Goal: Task Accomplishment & Management: Use online tool/utility

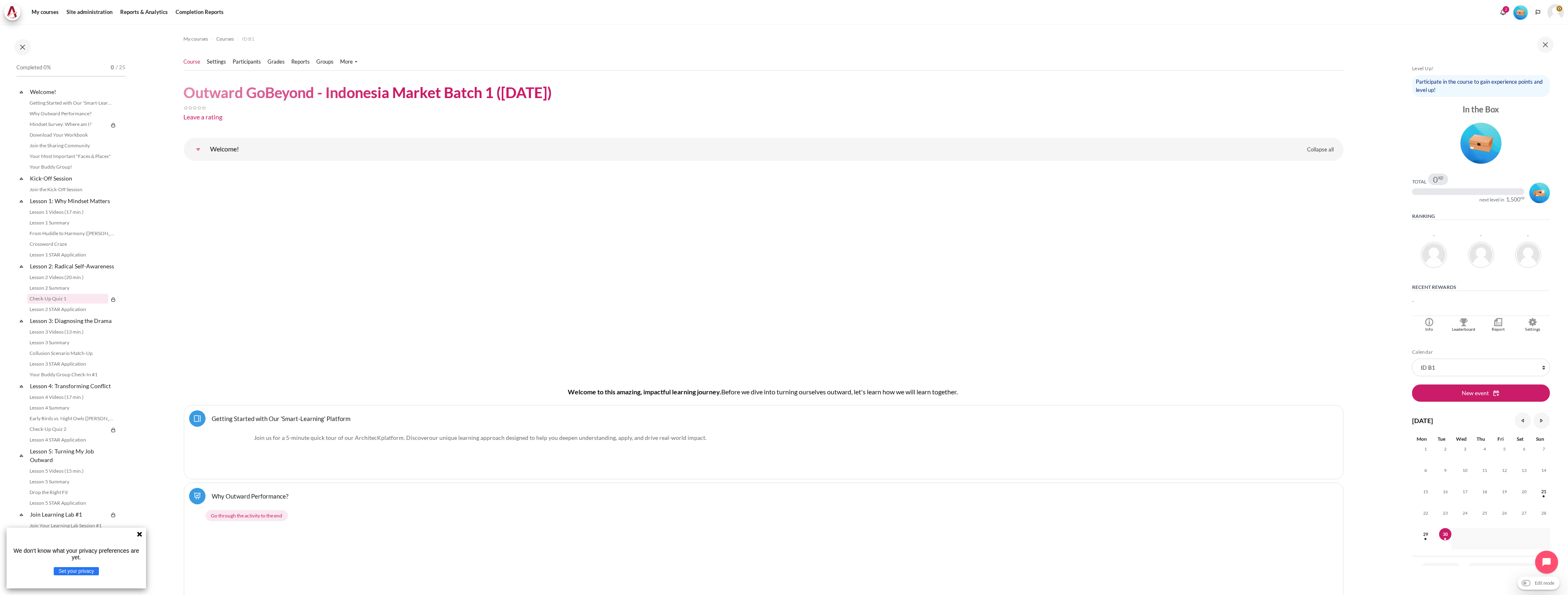
click at [77, 304] on link "Check-Up Quiz 1" at bounding box center [68, 299] width 81 height 10
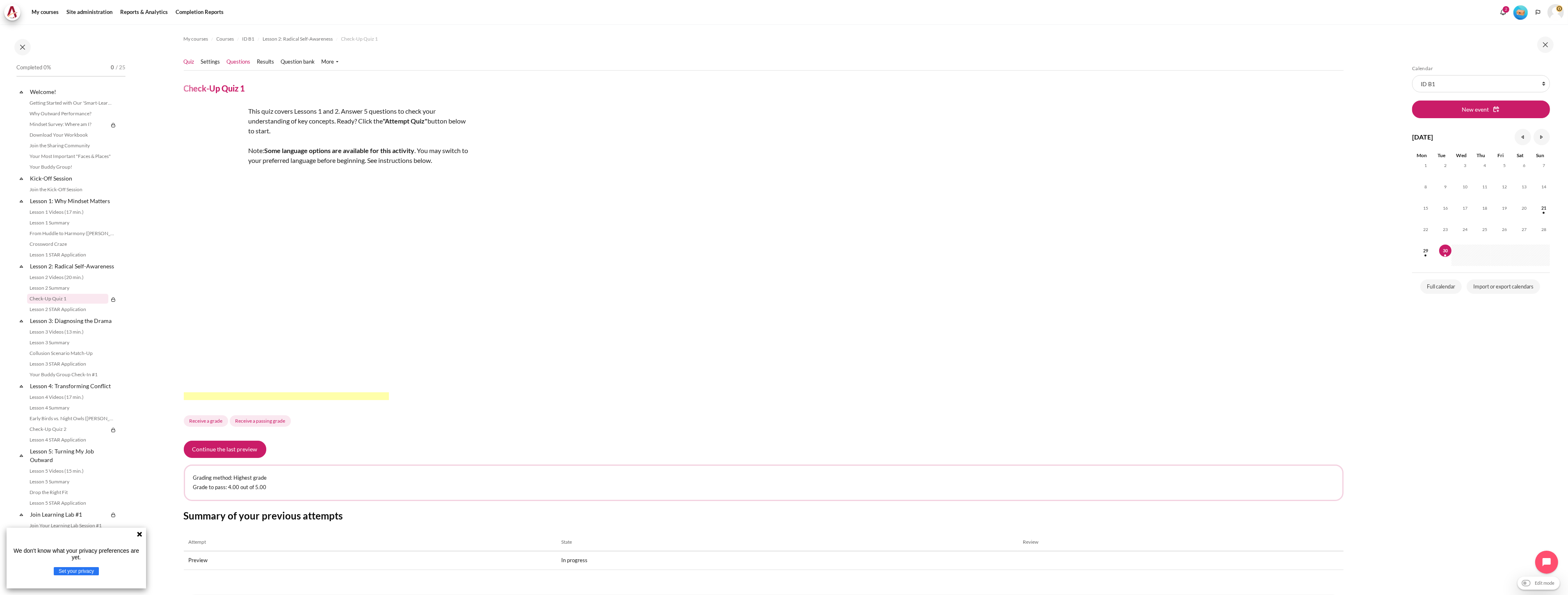
click at [232, 61] on link "Questions" at bounding box center [238, 62] width 24 height 8
click at [217, 452] on button "Continue the last preview" at bounding box center [225, 449] width 83 height 17
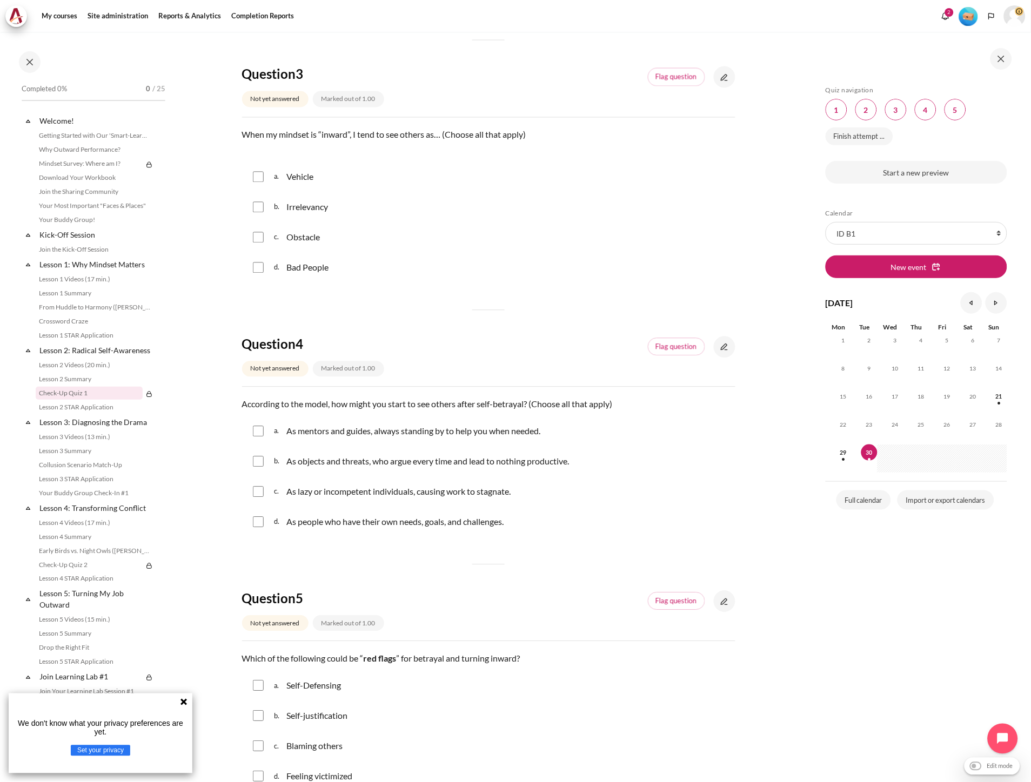
scroll to position [600, 0]
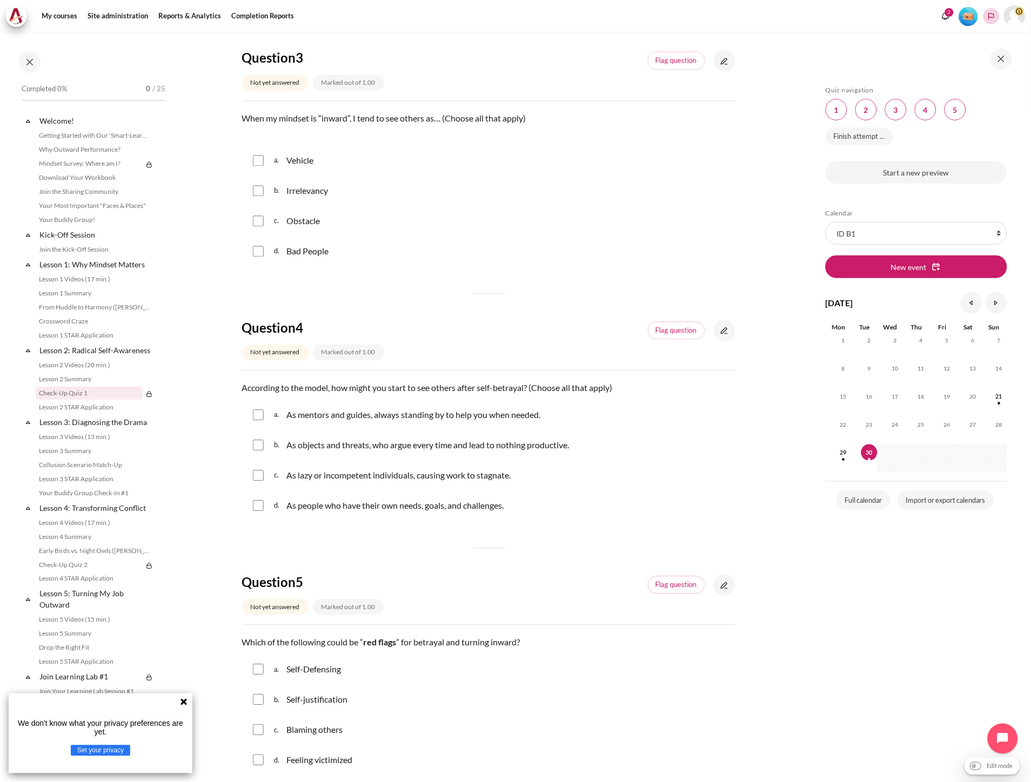
click at [990, 10] on button "Languages" at bounding box center [991, 16] width 16 height 16
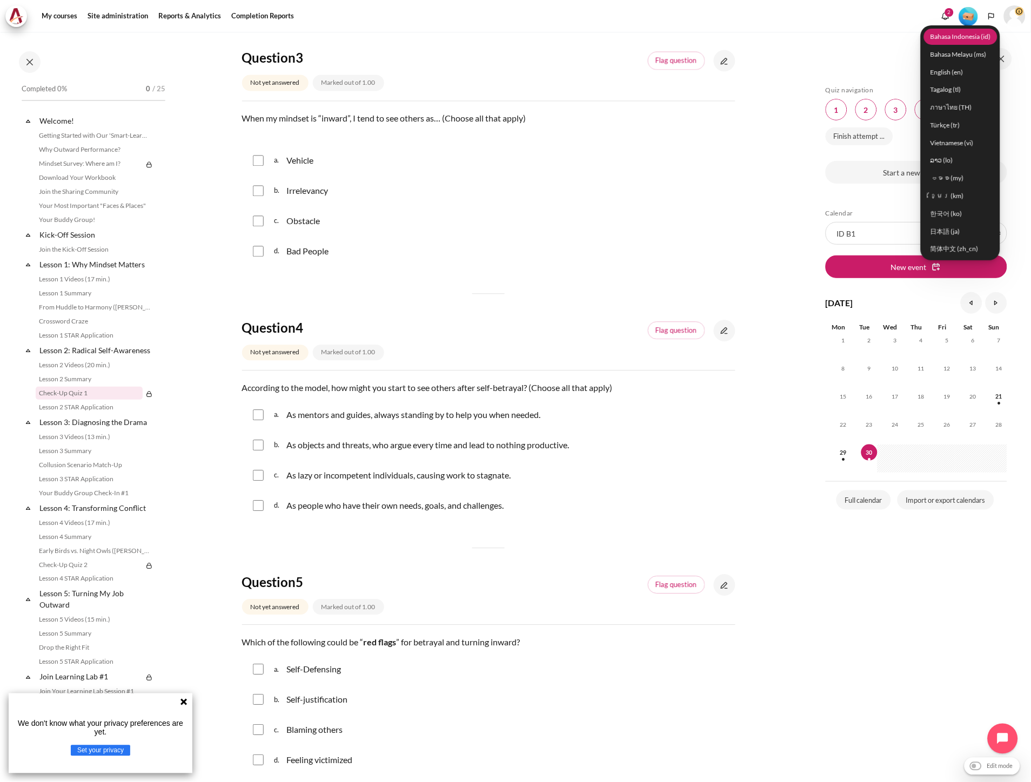
click at [969, 38] on link "Bahasa Indonesia ‎(id)‎" at bounding box center [960, 36] width 73 height 17
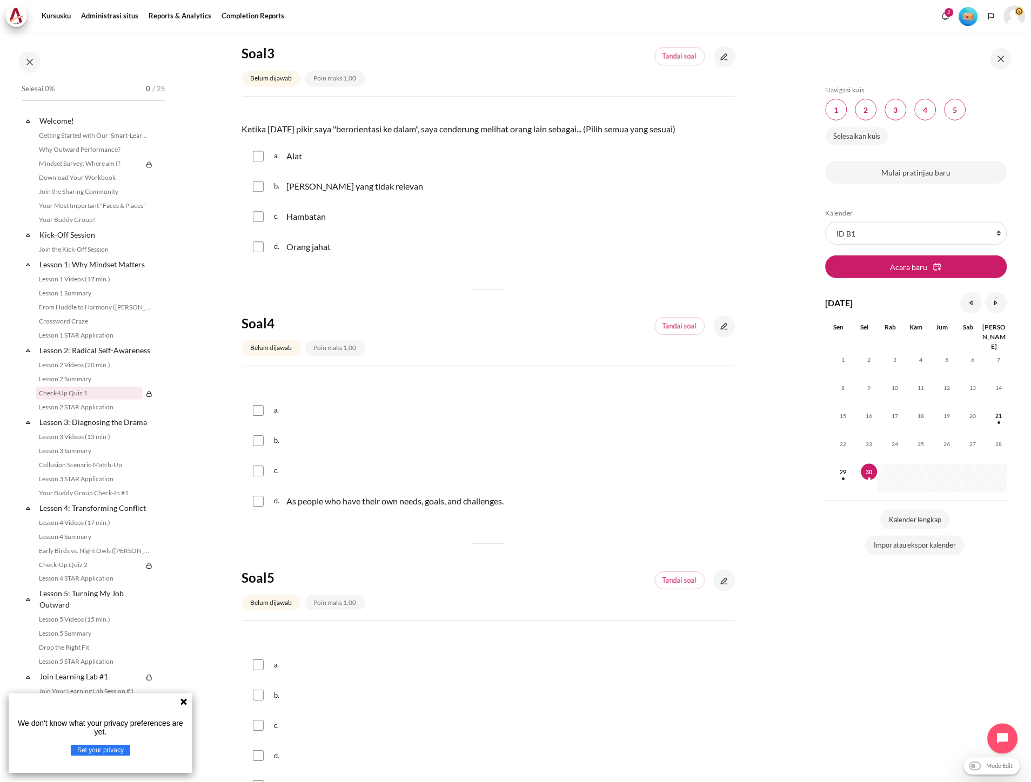
scroll to position [631, 0]
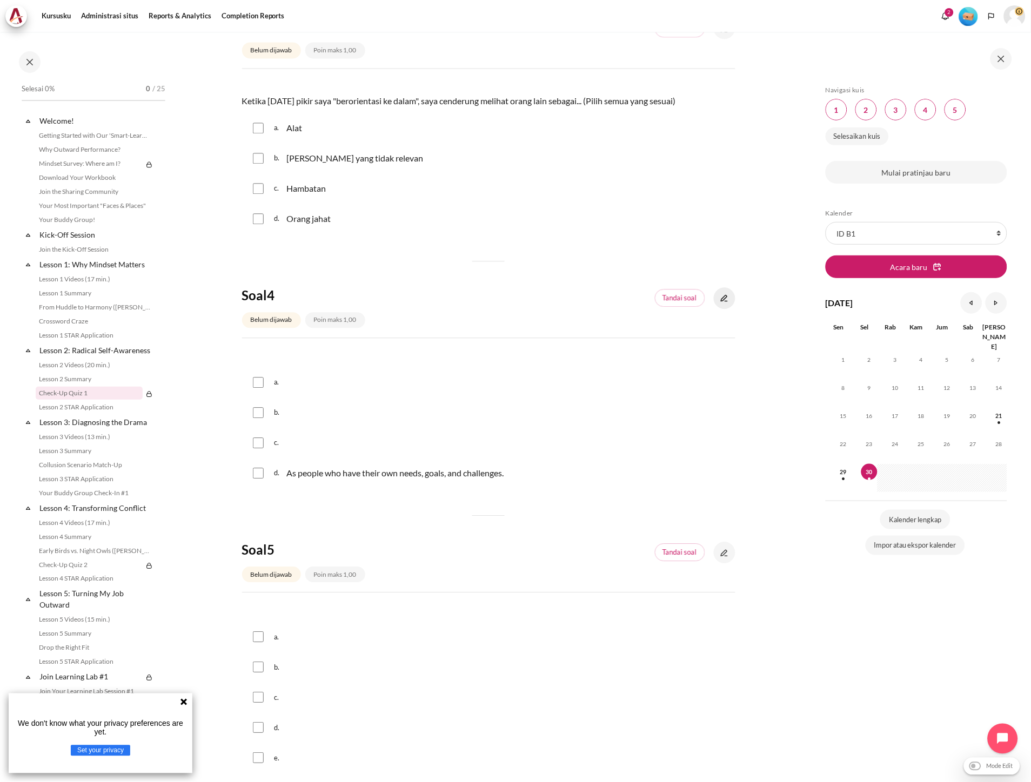
click at [716, 293] on link "Konten" at bounding box center [725, 298] width 22 height 22
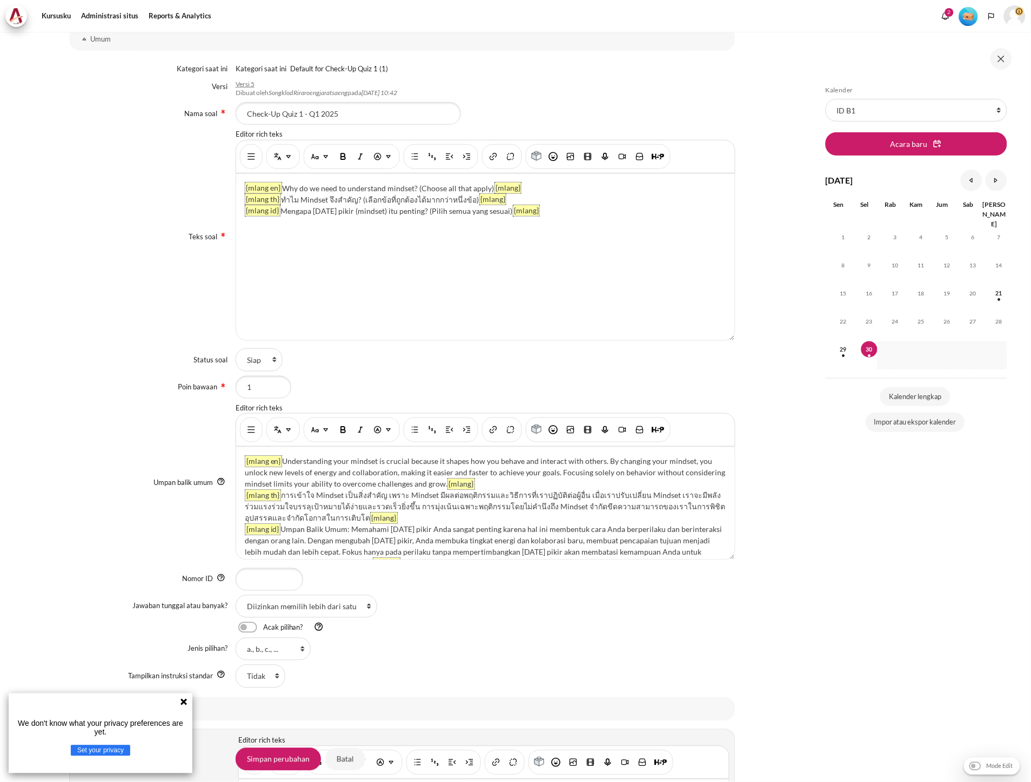
scroll to position [547, 0]
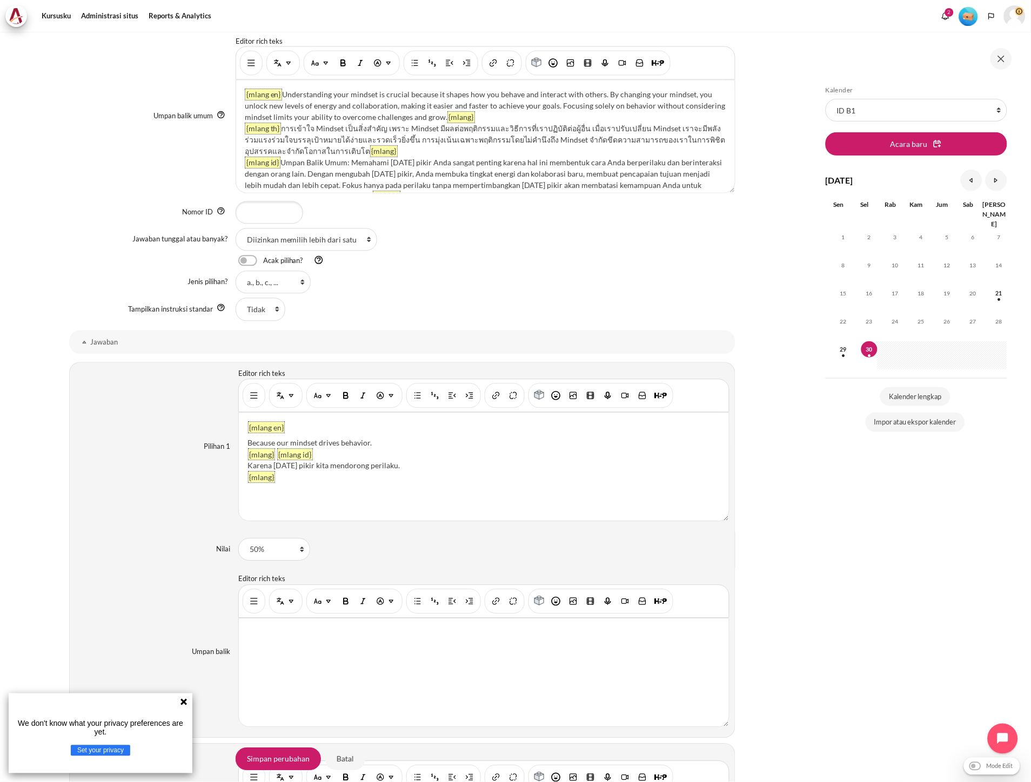
click at [991, 20] on button "Languages" at bounding box center [991, 16] width 16 height 16
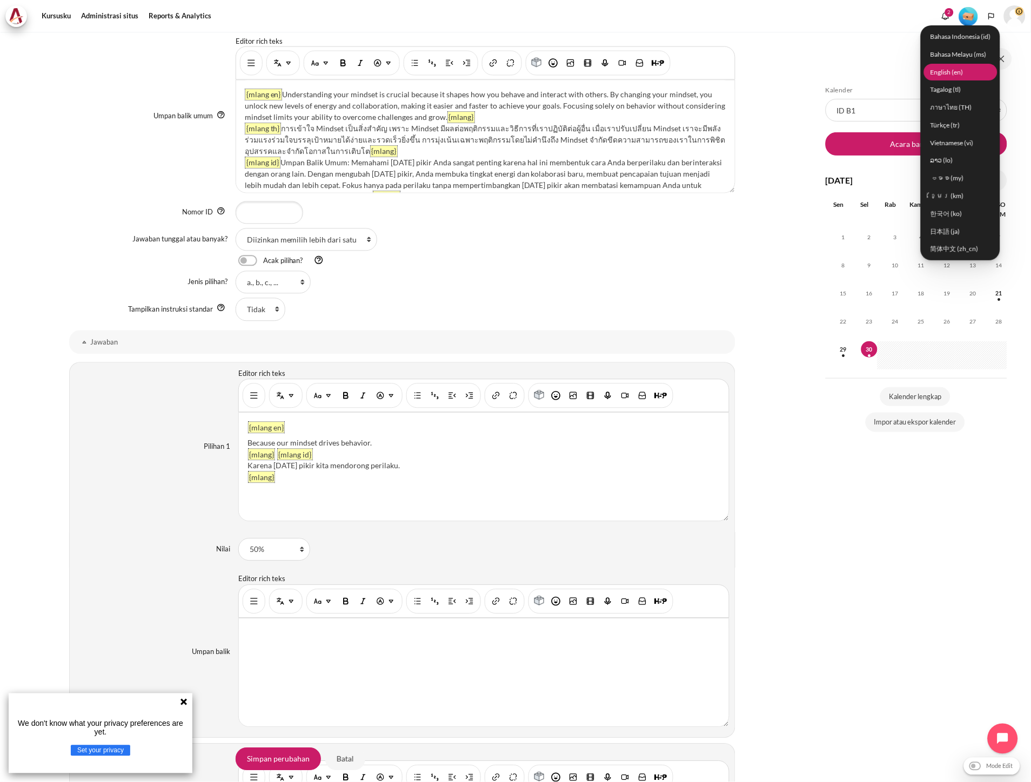
click at [953, 74] on link "English ‎(en)‎" at bounding box center [960, 72] width 73 height 17
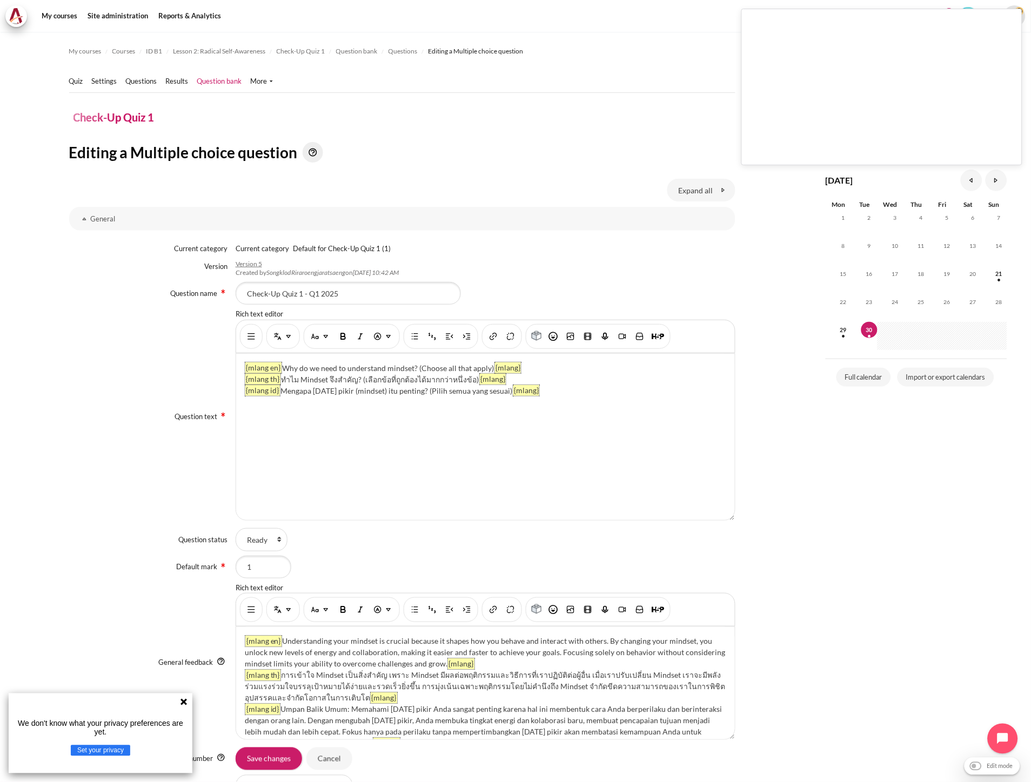
click at [91, 457] on div "Question text Rich text editor {mlang en} Why do we need to understand mindset?…" at bounding box center [402, 416] width 666 height 215
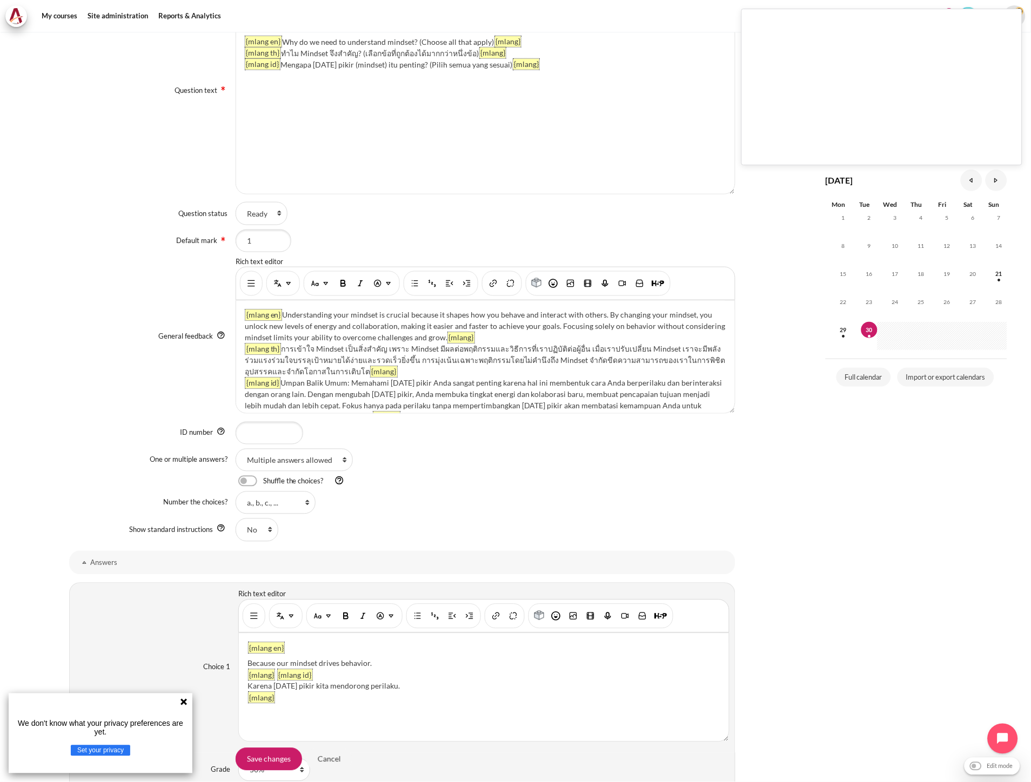
scroll to position [360, 0]
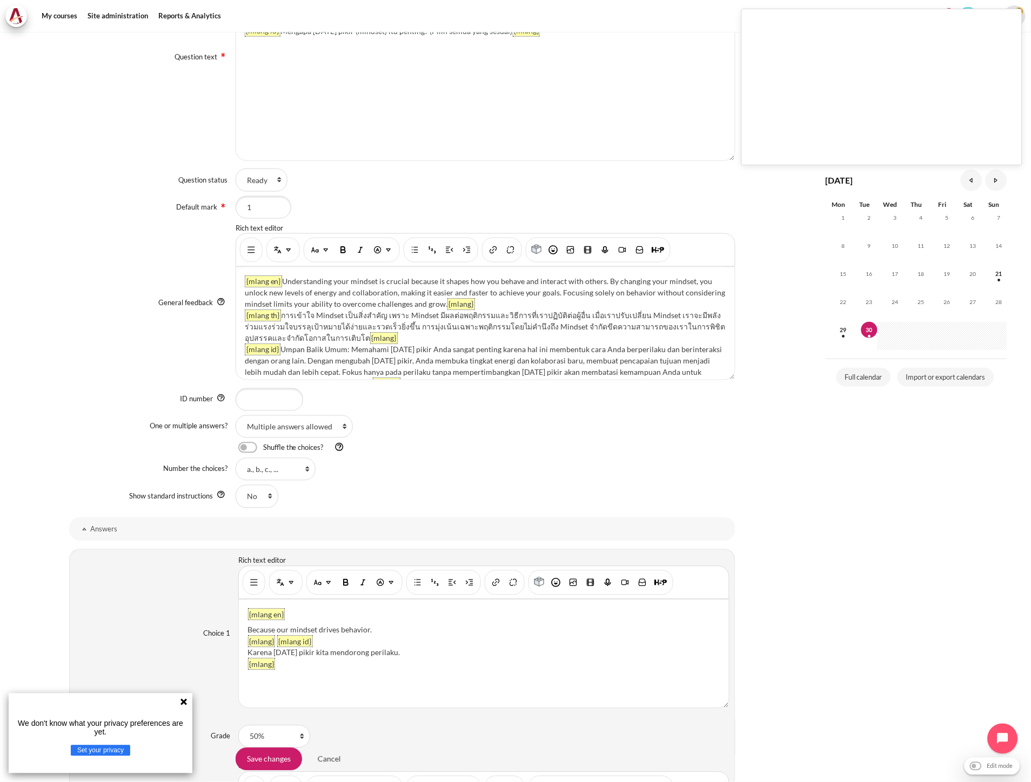
click at [180, 700] on icon at bounding box center [183, 702] width 6 height 6
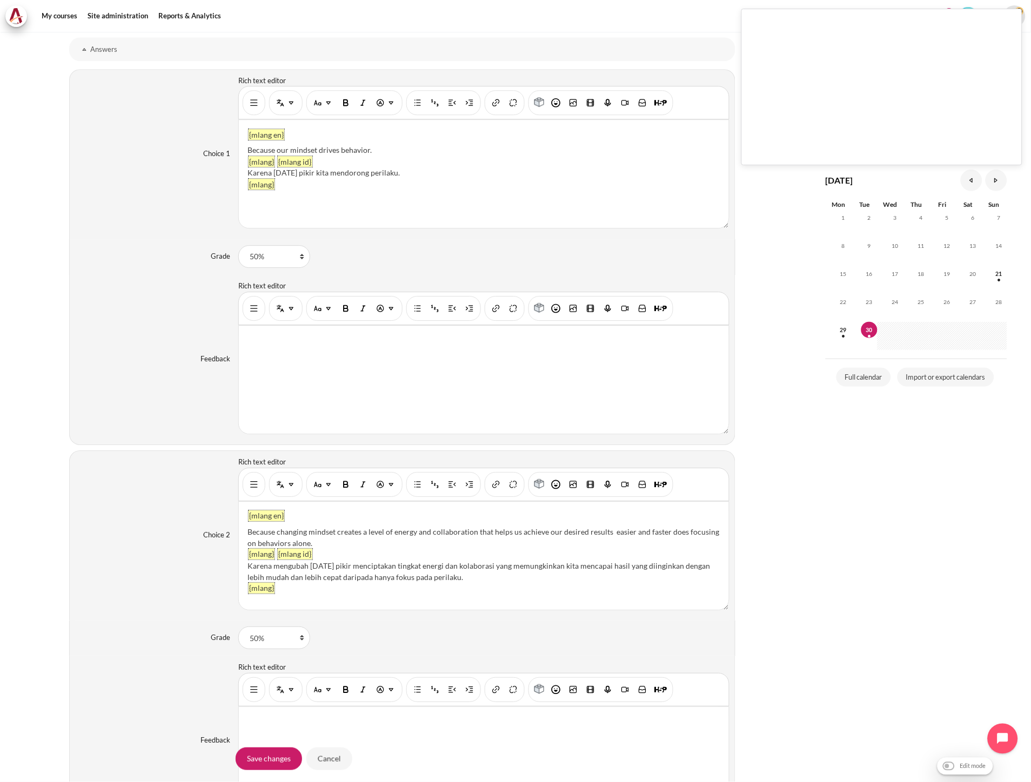
scroll to position [780, 0]
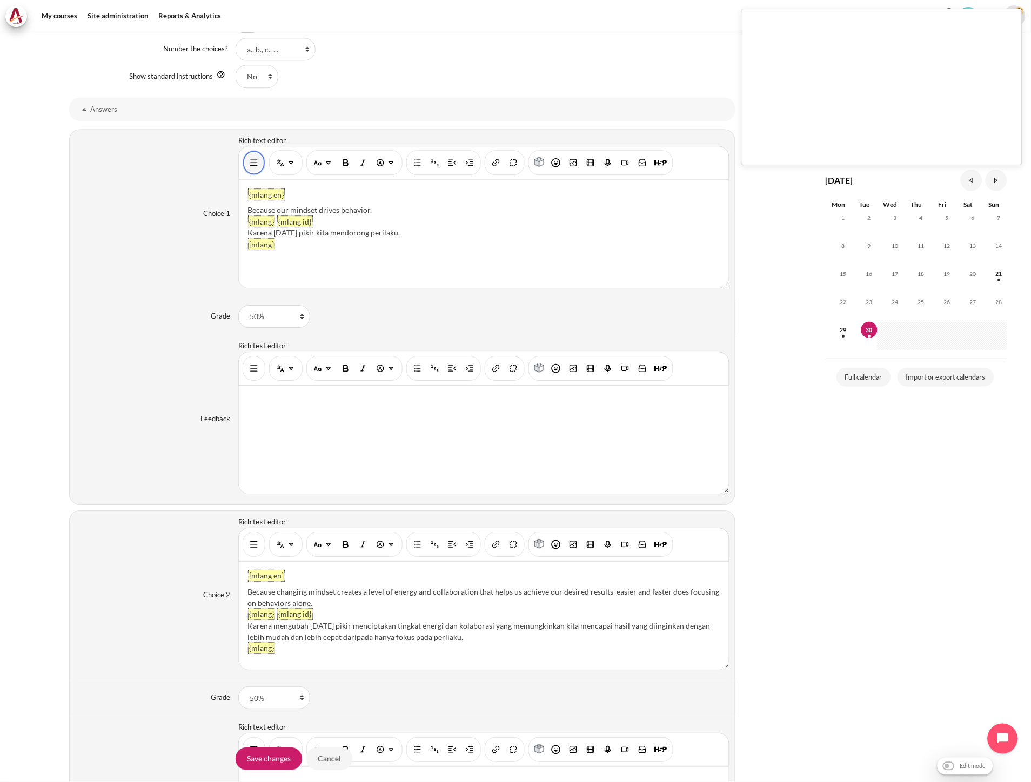
click at [254, 164] on img "Show/hide advanced buttons" at bounding box center [254, 162] width 11 height 11
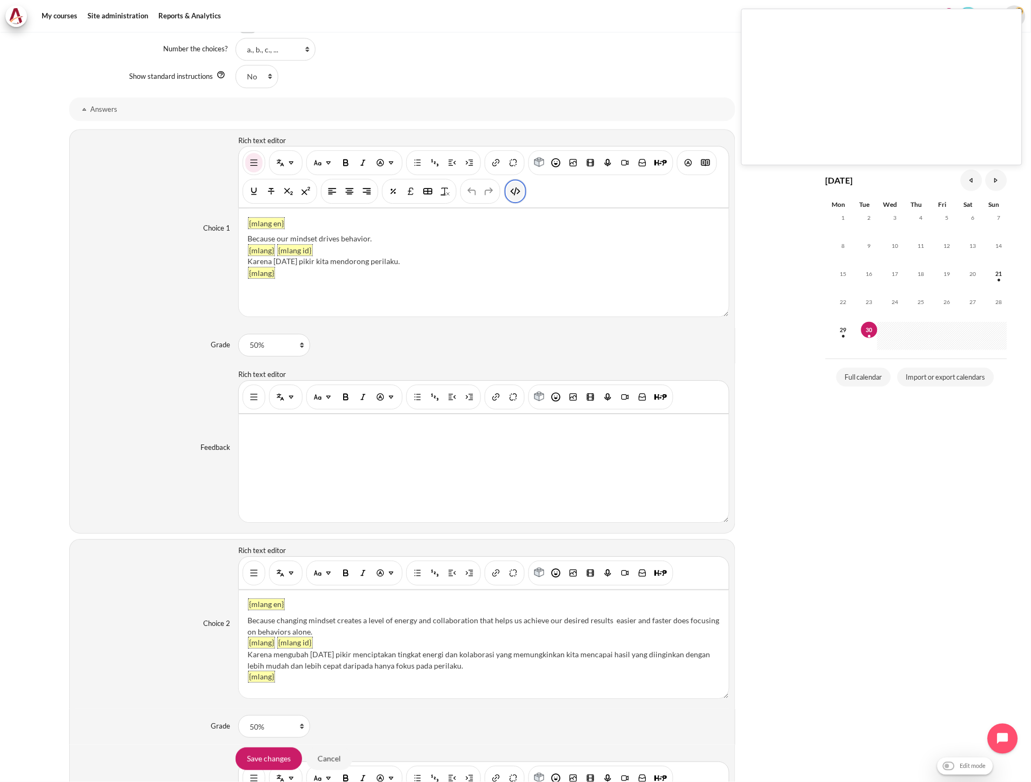
click at [517, 196] on img "HTML" at bounding box center [515, 191] width 11 height 11
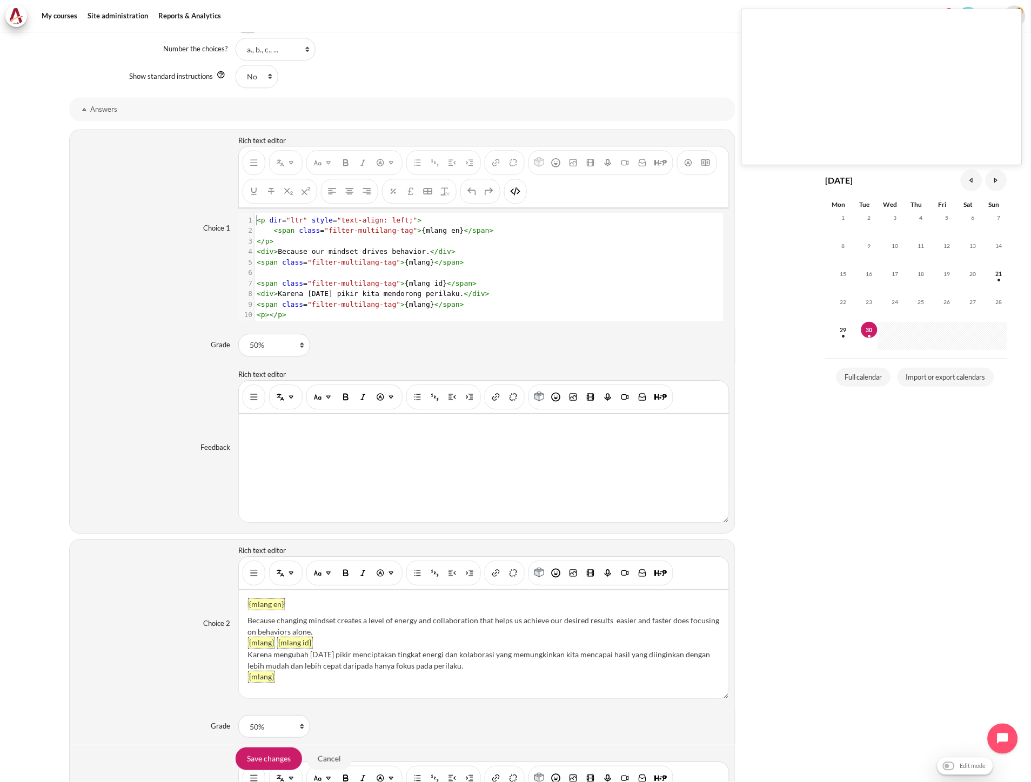
scroll to position [1, 0]
click at [474, 270] on pre "​" at bounding box center [483, 272] width 458 height 11
type textarea "<p dir="ltr" style="text-align: left;"> <span class="filter-multilang-tag">{mla…"
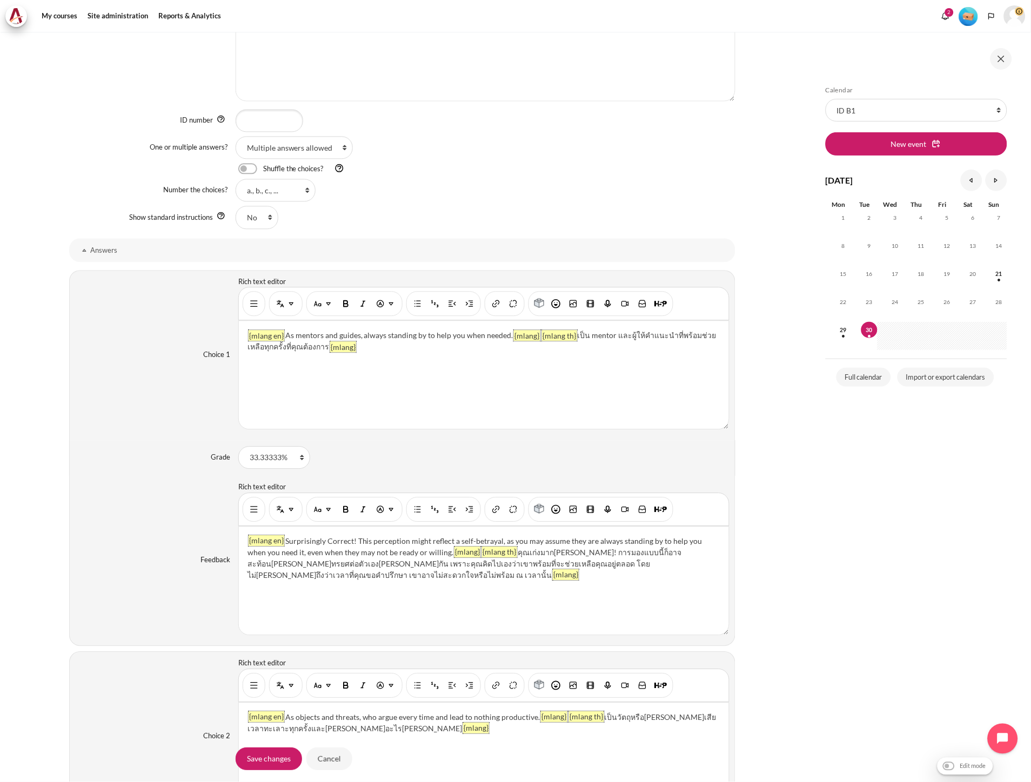
scroll to position [660, 0]
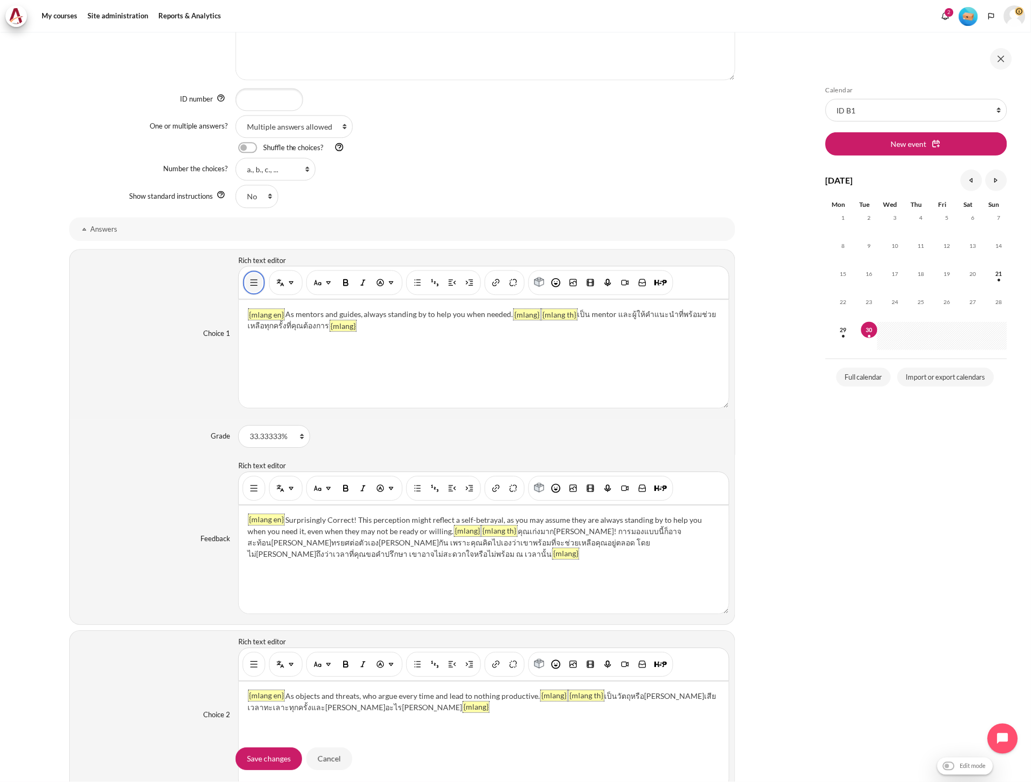
click at [252, 285] on img "Show/hide advanced buttons" at bounding box center [254, 282] width 11 height 11
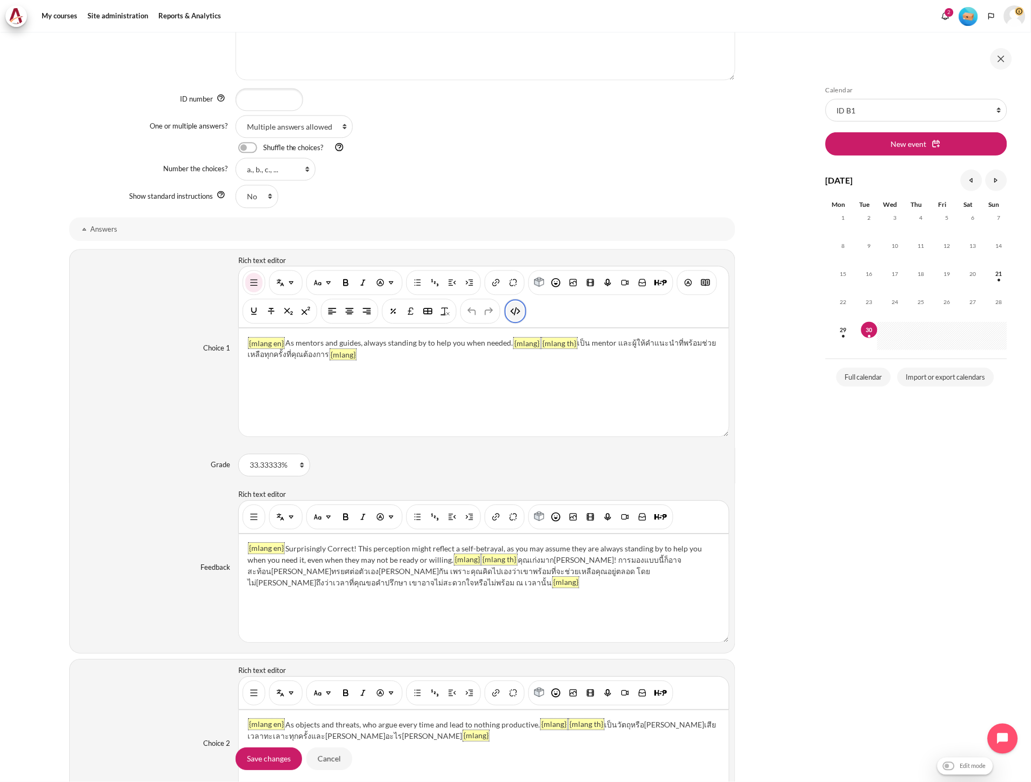
click at [520, 311] on button "HTML" at bounding box center [515, 311] width 17 height 19
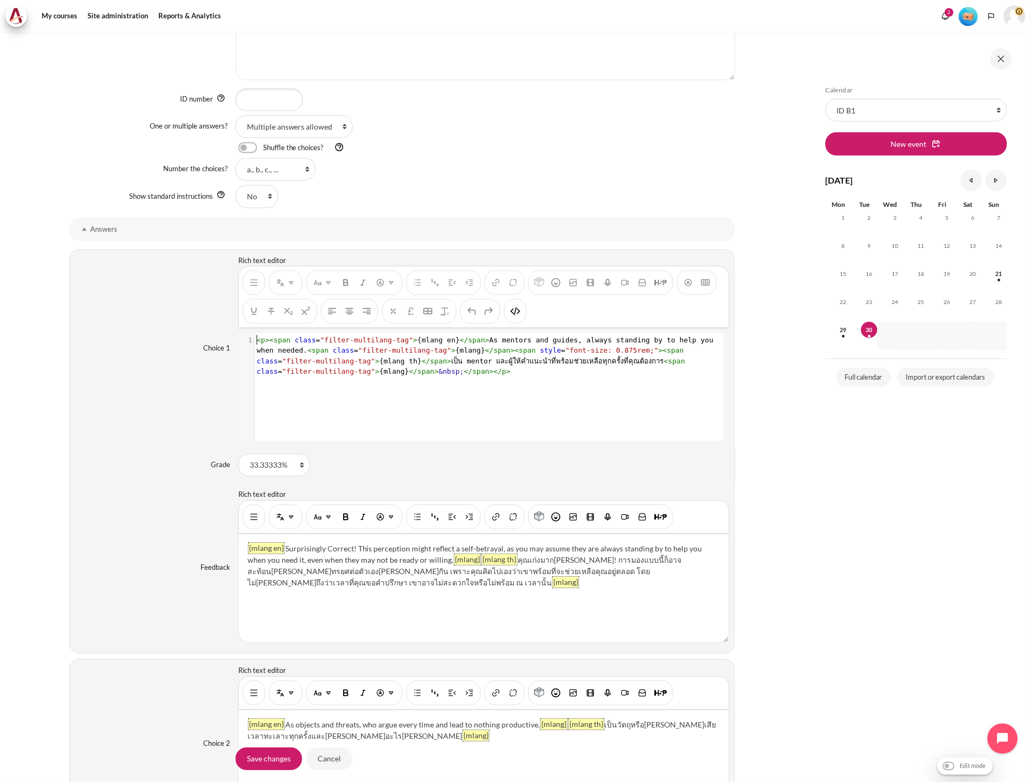
scroll to position [1, 0]
click at [419, 380] on div "1 < p >< span class = "filter-multilang-tag" > {mlang en} </ span > As mentors …" at bounding box center [488, 395] width 501 height 124
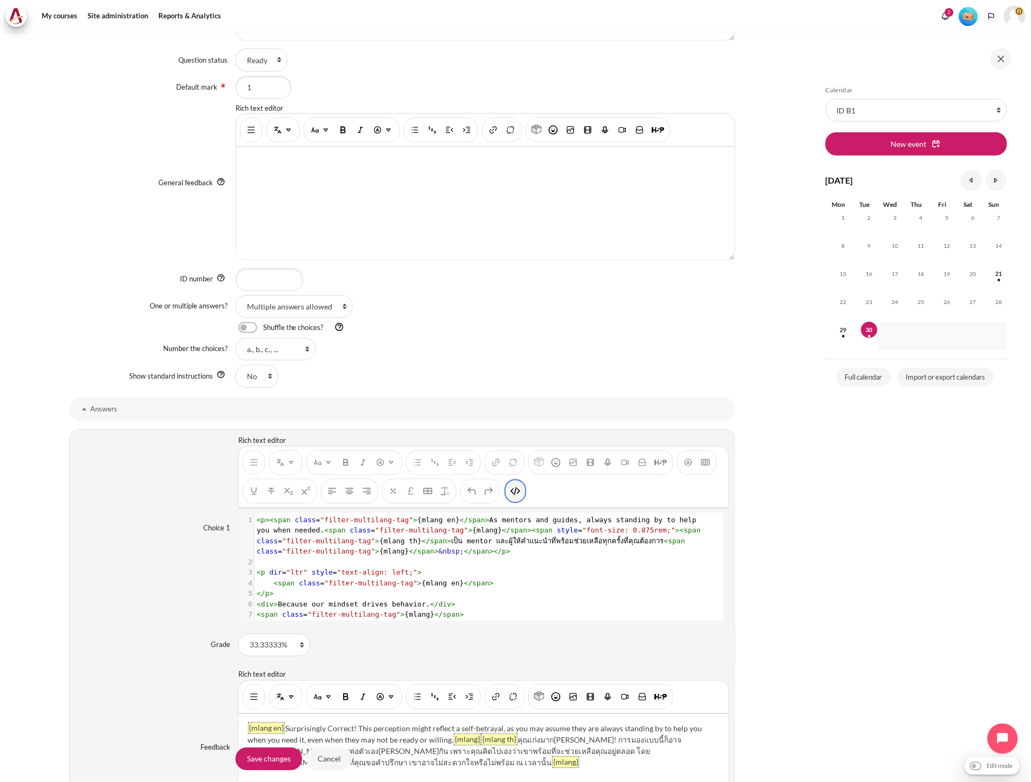
click at [517, 495] on img "HTML" at bounding box center [515, 491] width 11 height 11
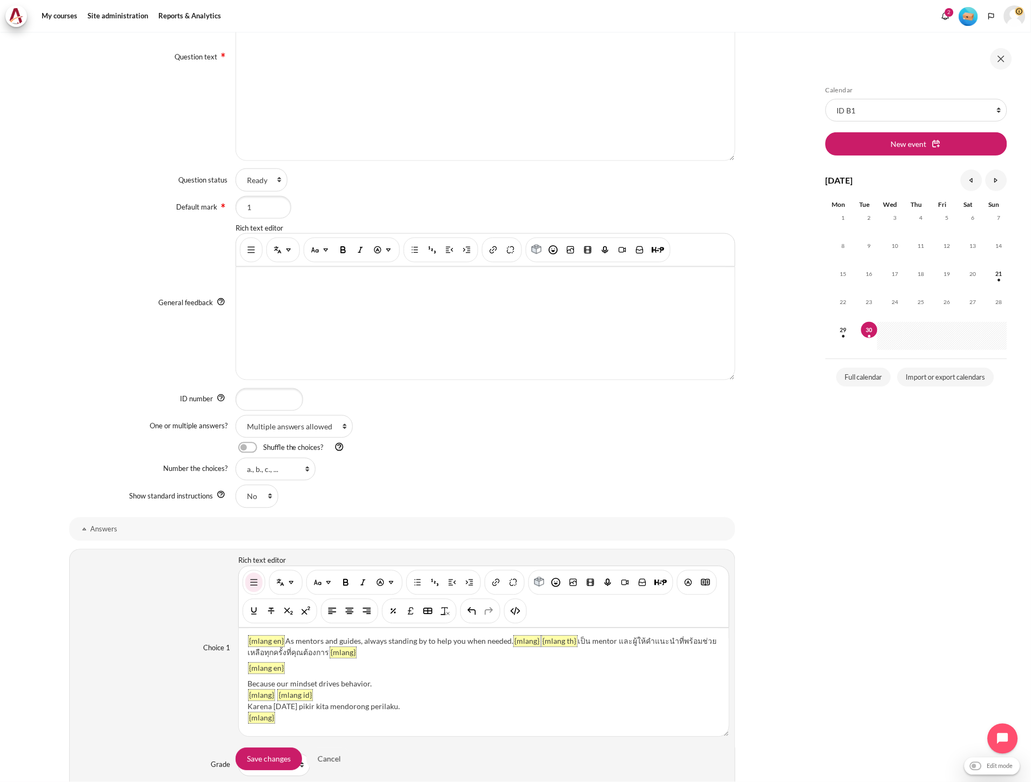
scroll to position [60, 0]
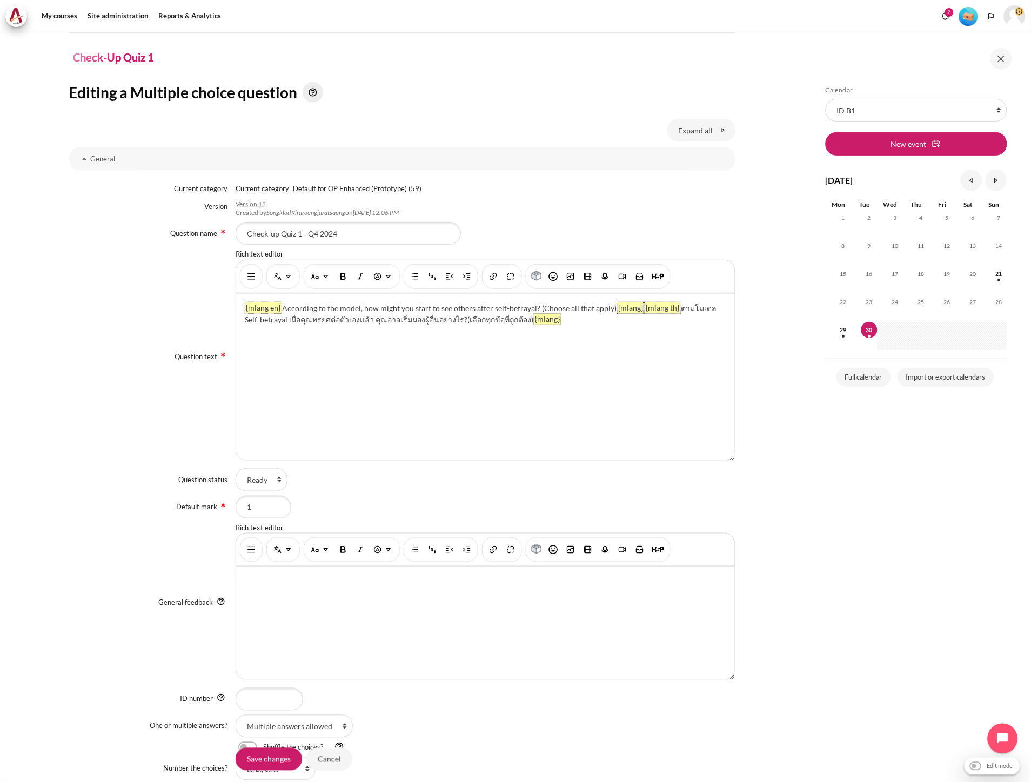
click at [595, 327] on div "{mlang en} According to the model, how might you start to see others after self…" at bounding box center [485, 377] width 499 height 166
click at [253, 277] on img "Show/hide advanced buttons" at bounding box center [251, 276] width 11 height 11
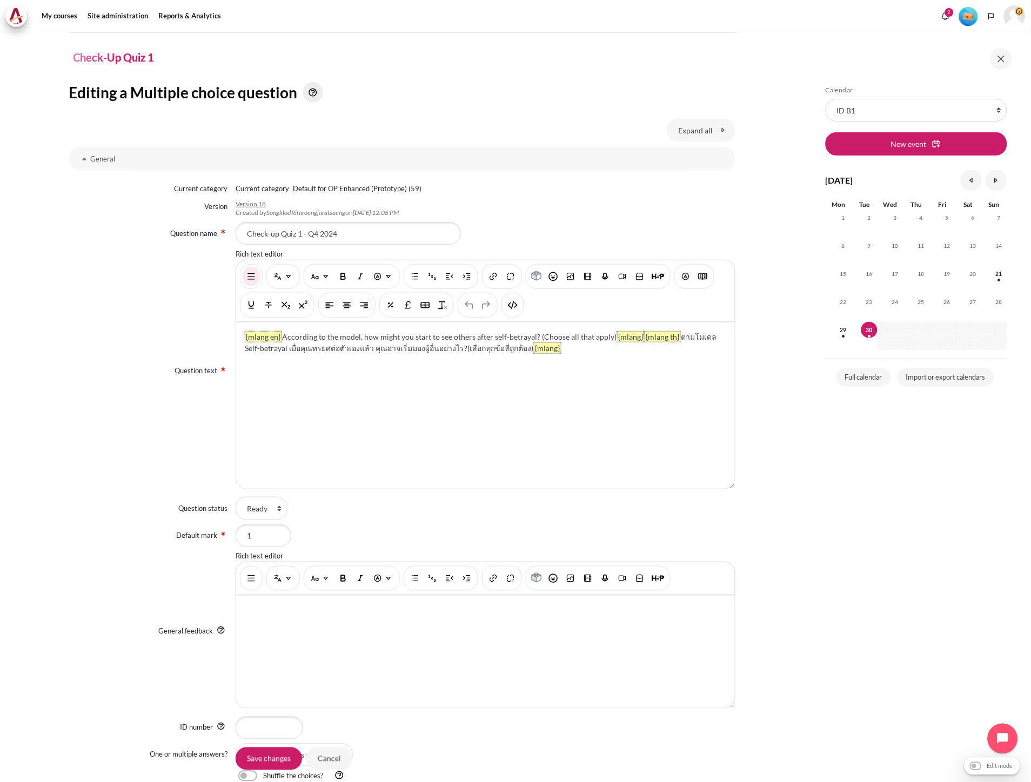
click at [523, 311] on div "Content" at bounding box center [486, 291] width 500 height 62
click at [515, 308] on img "HTML" at bounding box center [512, 305] width 11 height 11
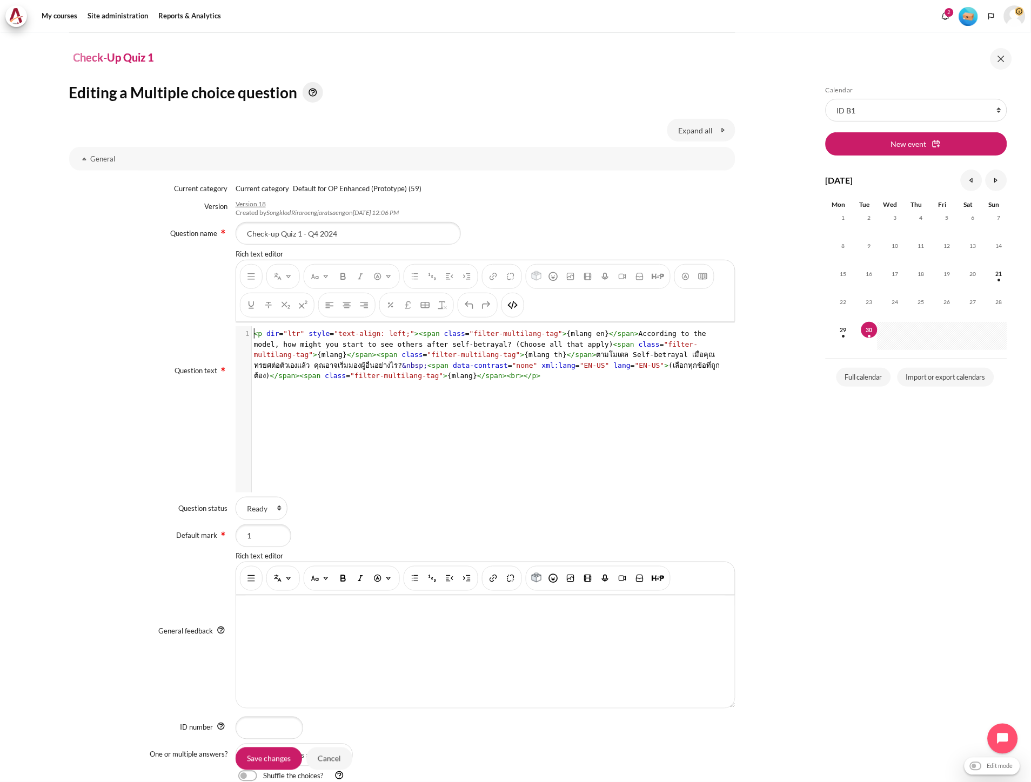
scroll to position [1, 0]
drag, startPoint x: 507, startPoint y: 388, endPoint x: 506, endPoint y: 381, distance: 6.5
click at [507, 386] on div "xxxxxxxxxx 1 1 < p dir = "ltr" style = "text-align: left;" >< span class = "fil…" at bounding box center [491, 417] width 511 height 183
type textarea "9"
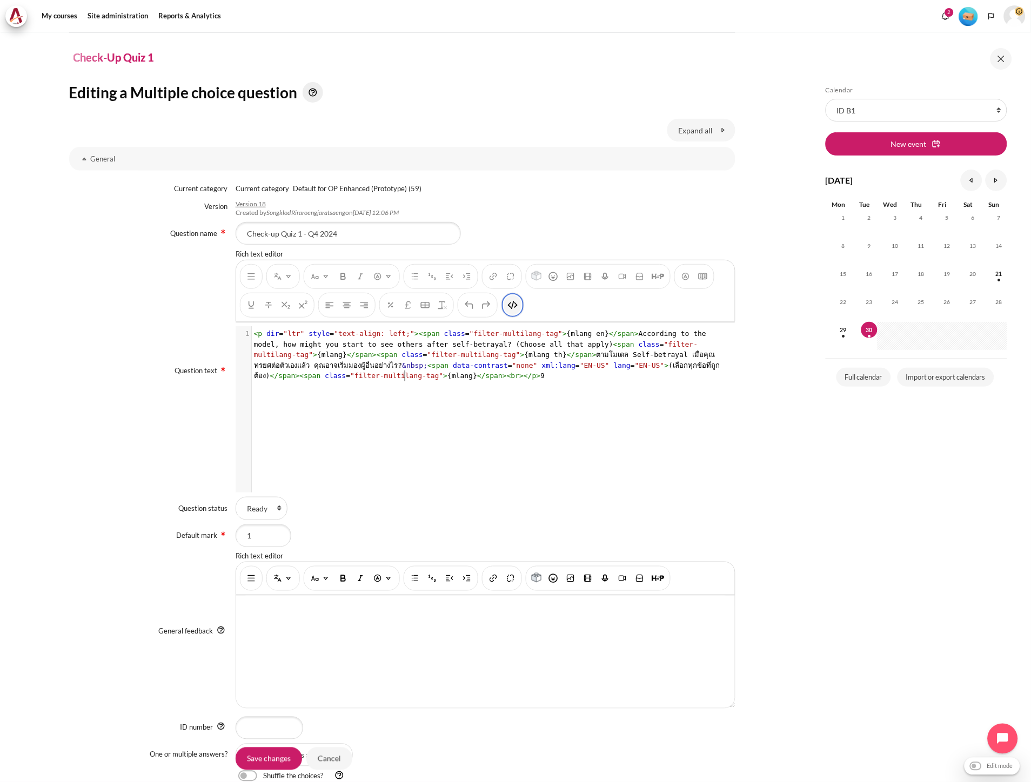
click at [507, 306] on img "HTML" at bounding box center [512, 305] width 11 height 11
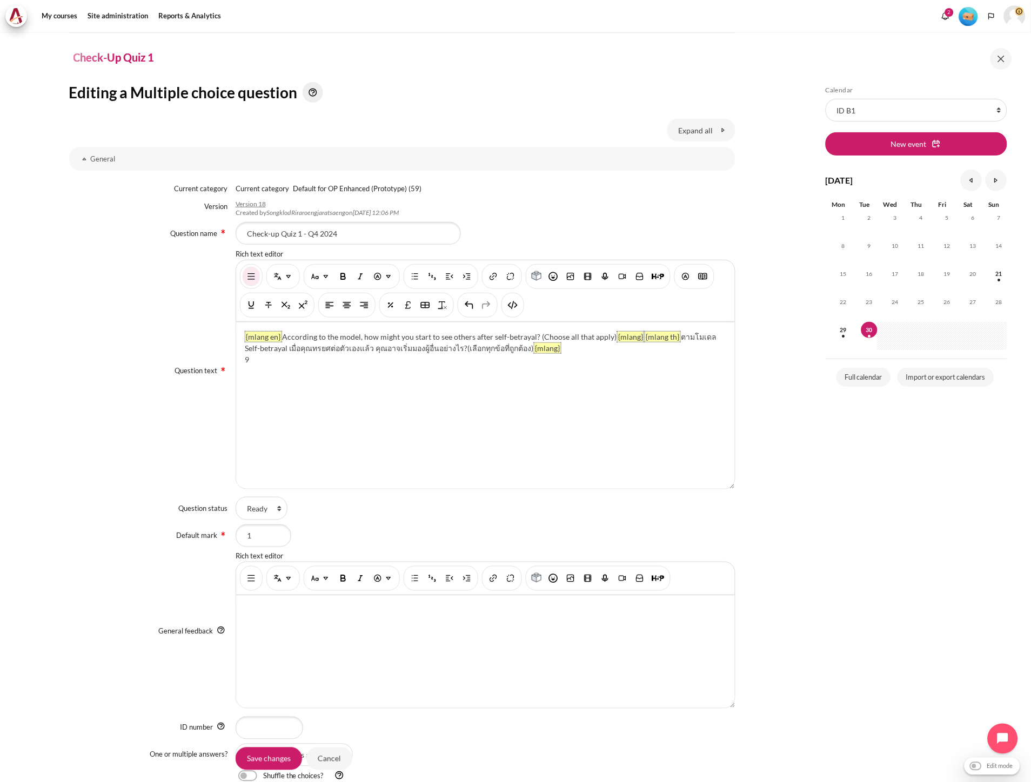
click at [257, 364] on div "{mlang en} According to the model, how might you start to see others after self…" at bounding box center [485, 406] width 499 height 166
click at [285, 276] on img "Multi-Language Content (v2)" at bounding box center [288, 276] width 11 height 11
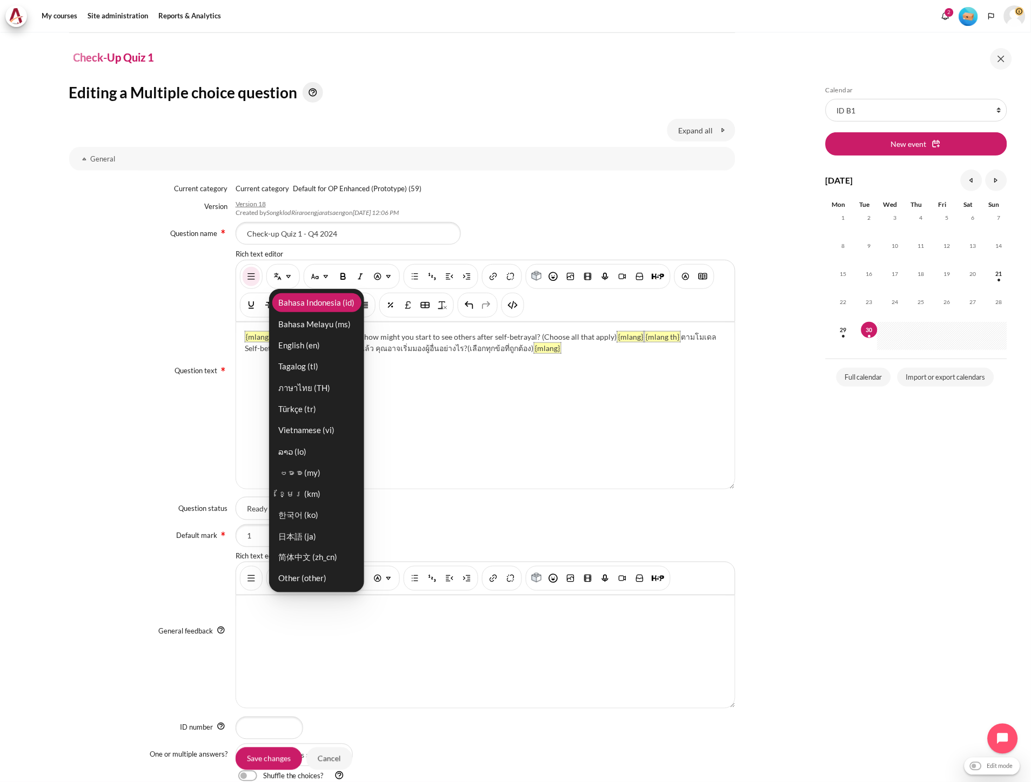
click at [311, 305] on link "Bahasa Indonesia ‎(id)‎" at bounding box center [316, 302] width 89 height 19
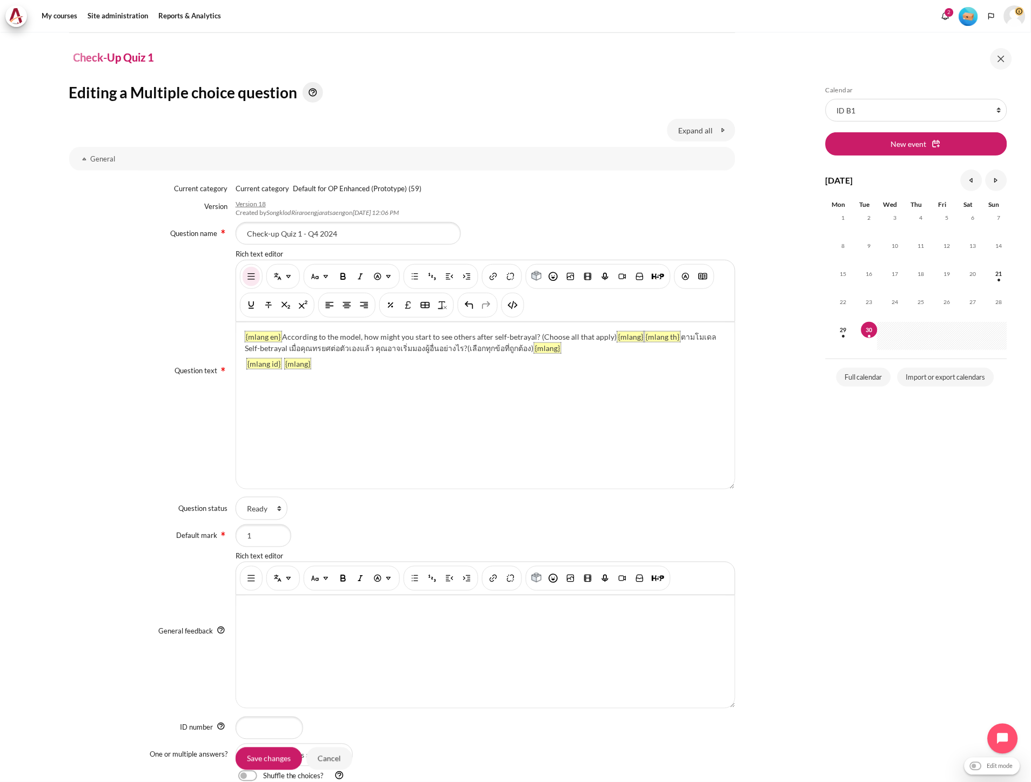
click at [339, 382] on div "{mlang en} According to the model, how might you start to see others after self…" at bounding box center [485, 406] width 499 height 166
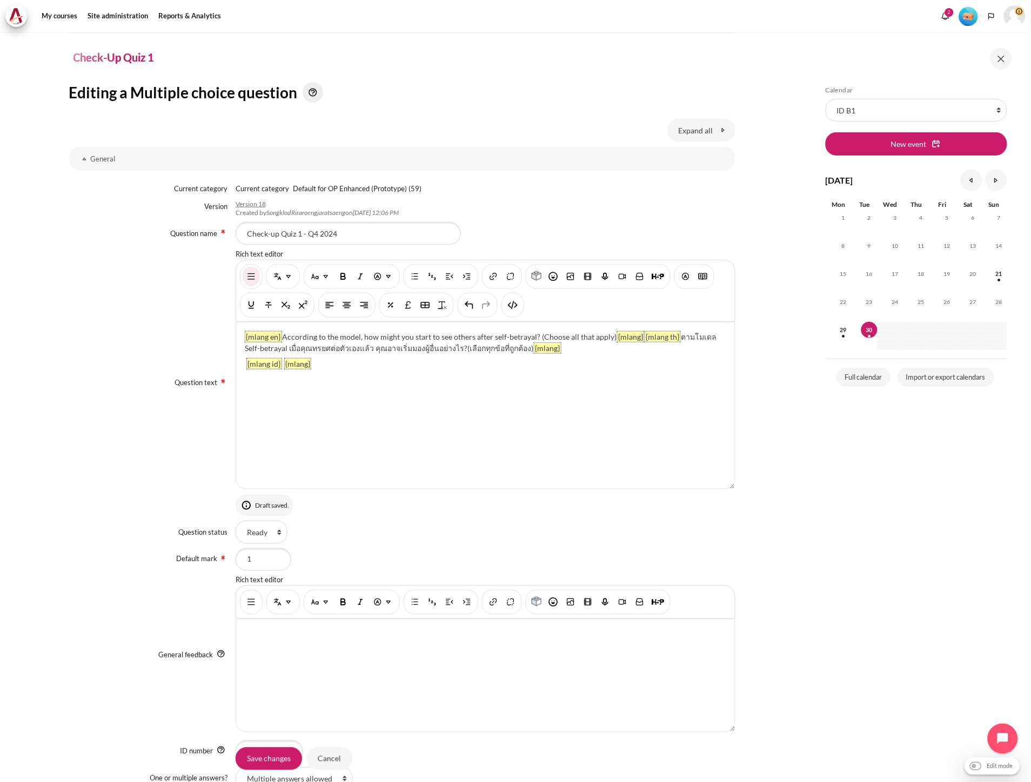
click at [282, 365] on div "{mlang en} According to the model, how might you start to see others after self…" at bounding box center [485, 406] width 499 height 166
click at [532, 421] on div "{mlang en} According to the model, how might you start to see others after self…" at bounding box center [485, 406] width 499 height 166
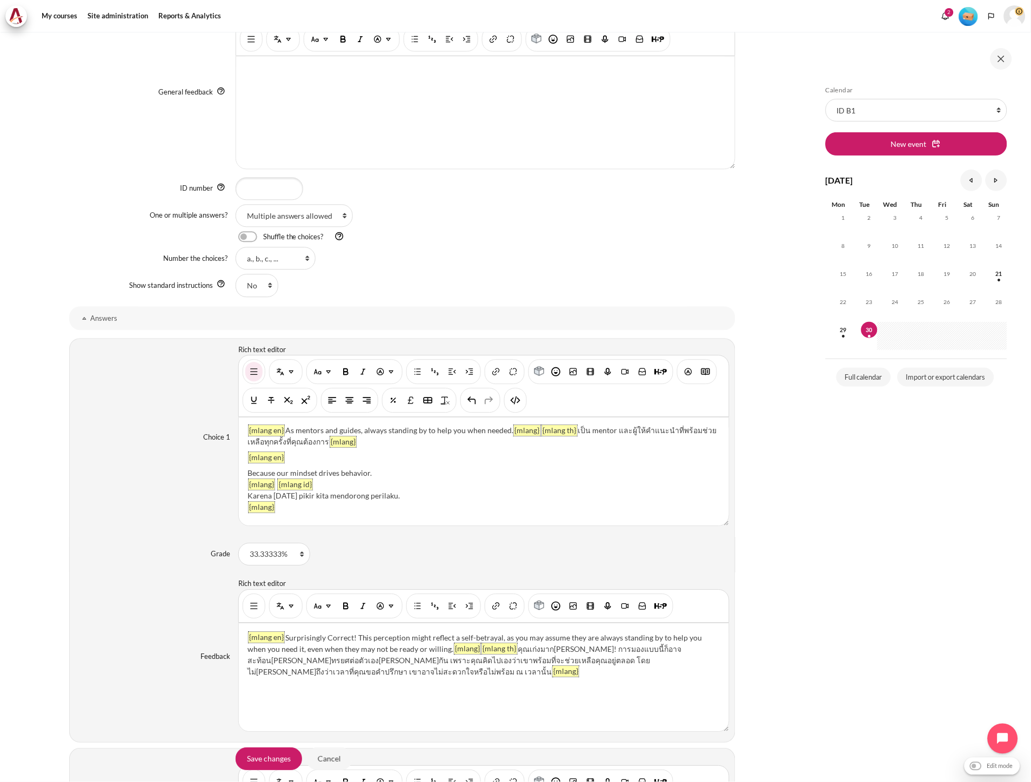
scroll to position [600, 0]
click at [547, 483] on div "{mlang en} As mentors and guides, always standing by to help you when needed. {…" at bounding box center [484, 471] width 490 height 108
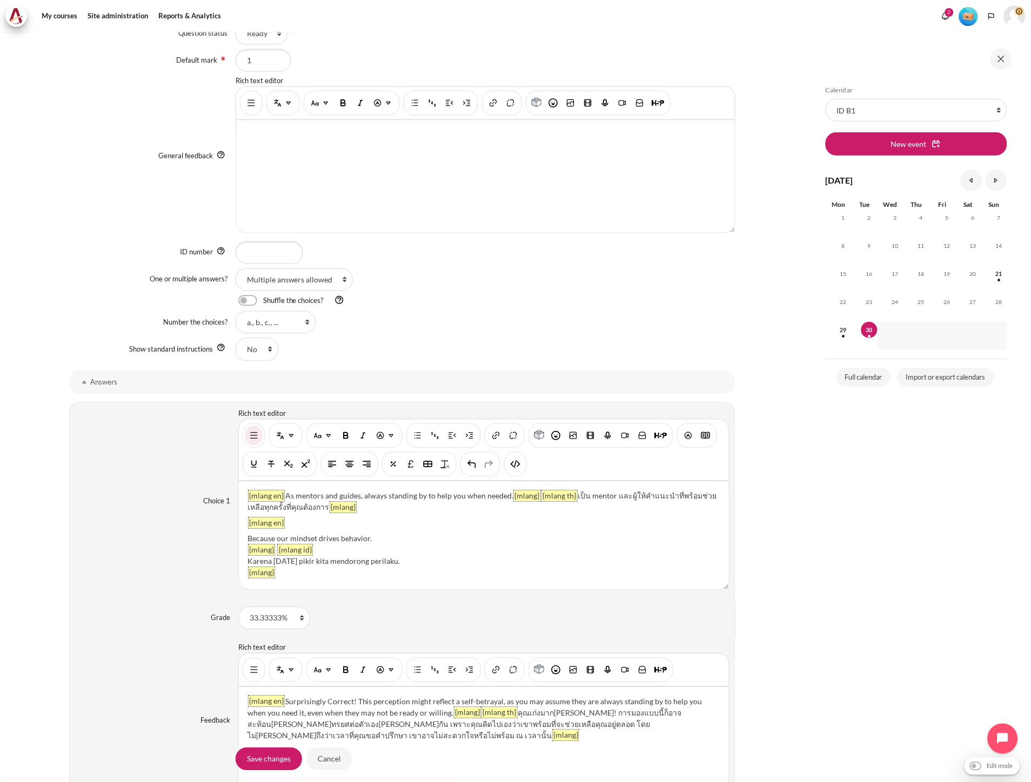
scroll to position [540, 0]
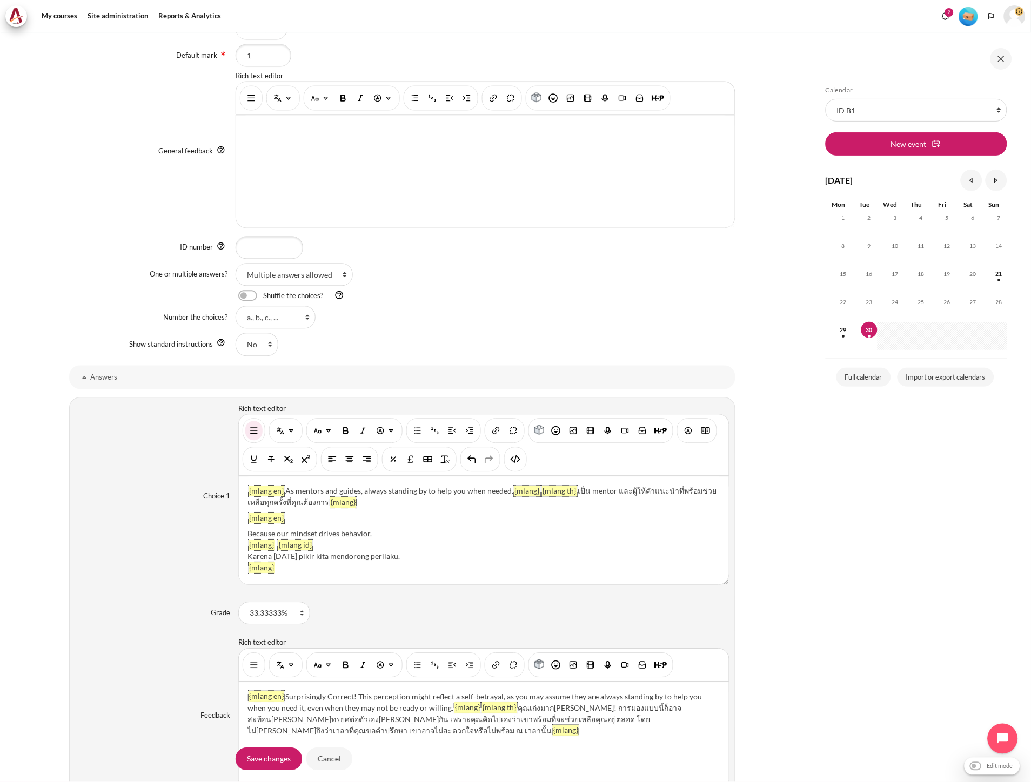
click at [414, 552] on div "{mlang en} As mentors and guides, always standing by to help you when needed. {…" at bounding box center [484, 531] width 490 height 108
click at [416, 547] on div "{mlang en} As mentors and guides, always standing by to help you when needed. {…" at bounding box center [484, 531] width 490 height 108
click at [417, 542] on div "{mlang en} As mentors and guides, always standing by to help you when needed. {…" at bounding box center [484, 531] width 490 height 108
click at [412, 557] on div "Karena pola pikir kita mendorong perilaku." at bounding box center [483, 556] width 472 height 11
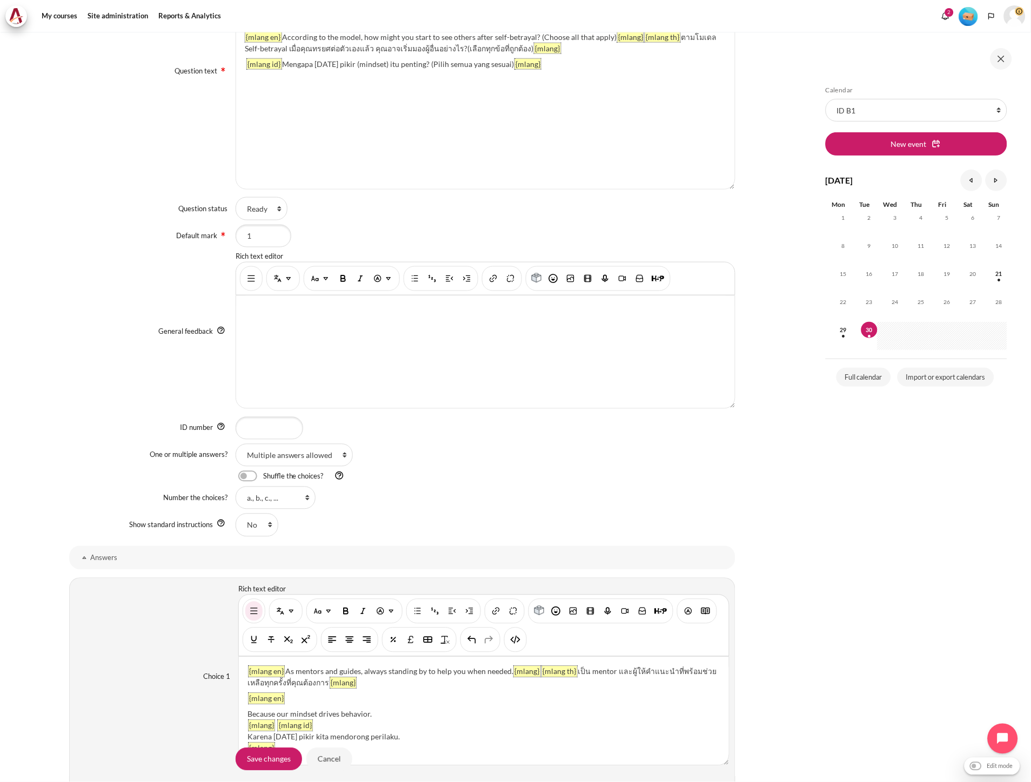
scroll to position [60, 0]
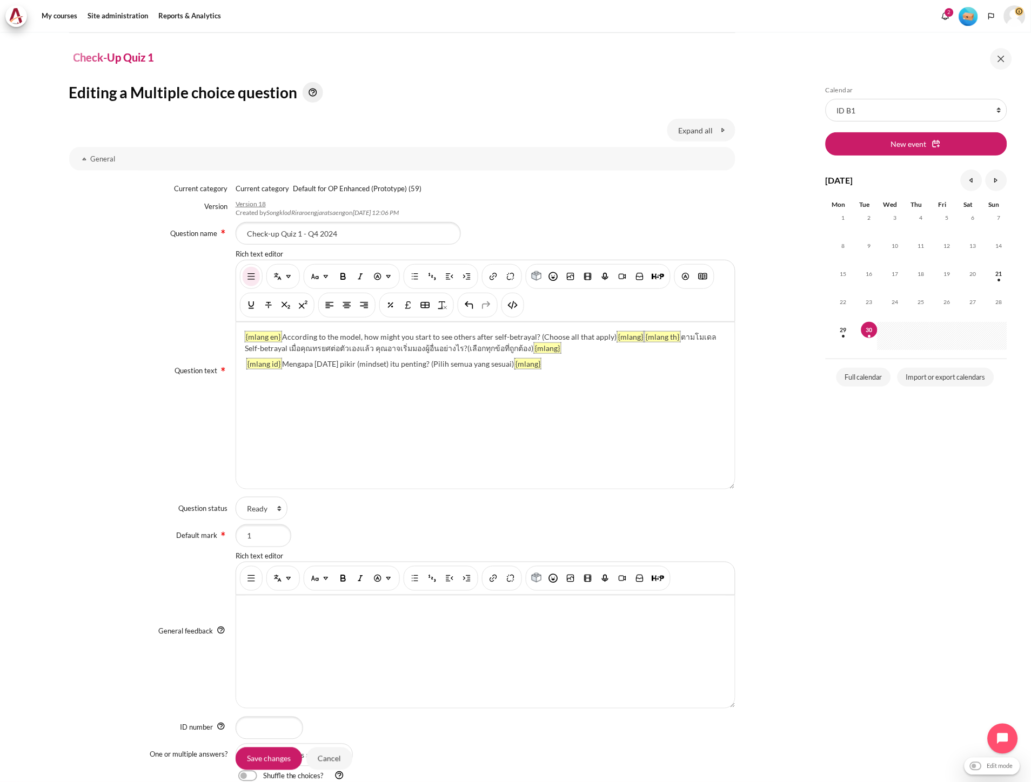
click at [347, 387] on div "{mlang en} According to the model, how might you start to see others after self…" at bounding box center [485, 406] width 499 height 166
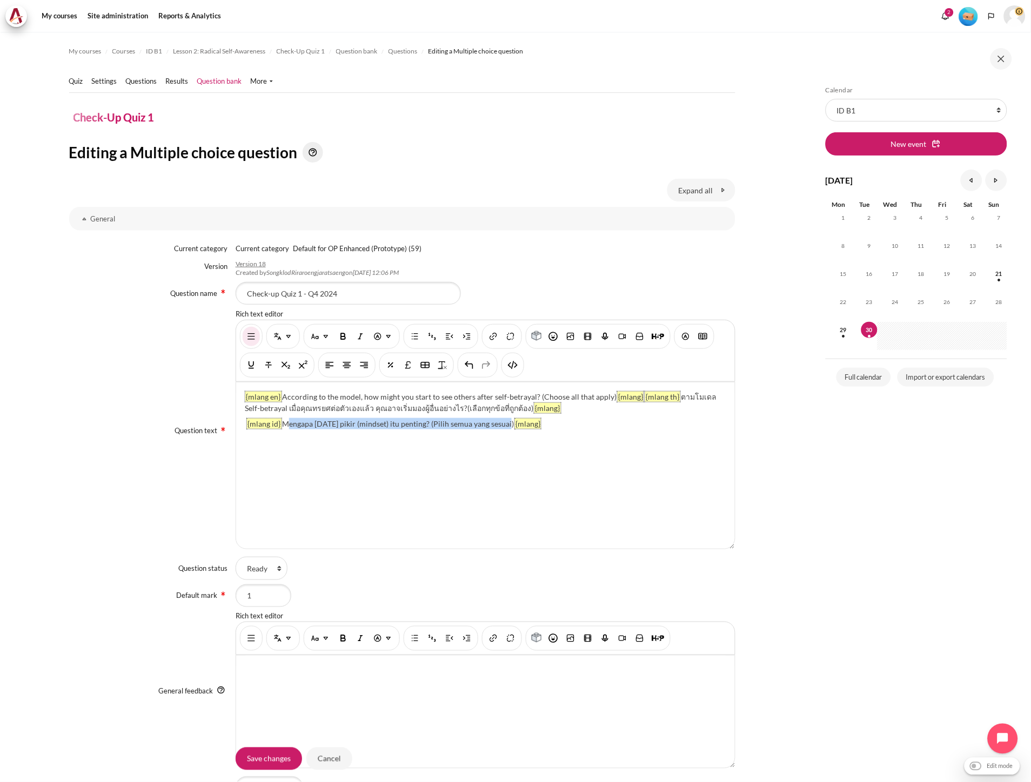
drag, startPoint x: 282, startPoint y: 421, endPoint x: 501, endPoint y: 427, distance: 220.0
click at [501, 427] on div "{mlang en} According to the model, how might you start to see others after self…" at bounding box center [485, 466] width 499 height 166
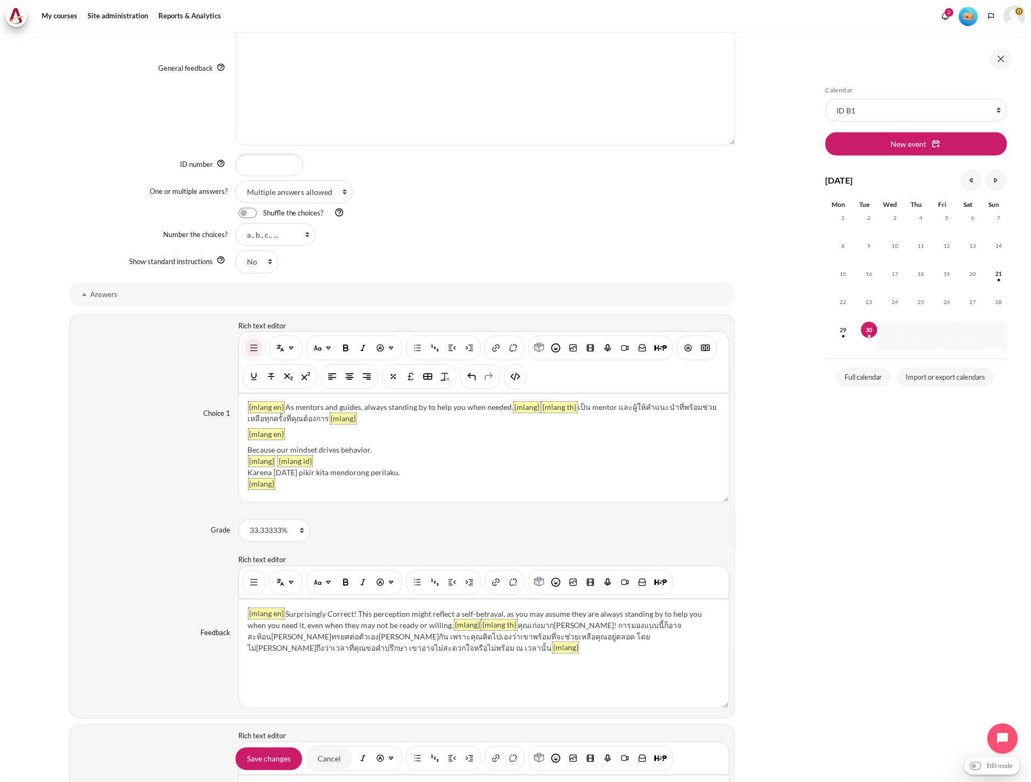
scroll to position [600, 0]
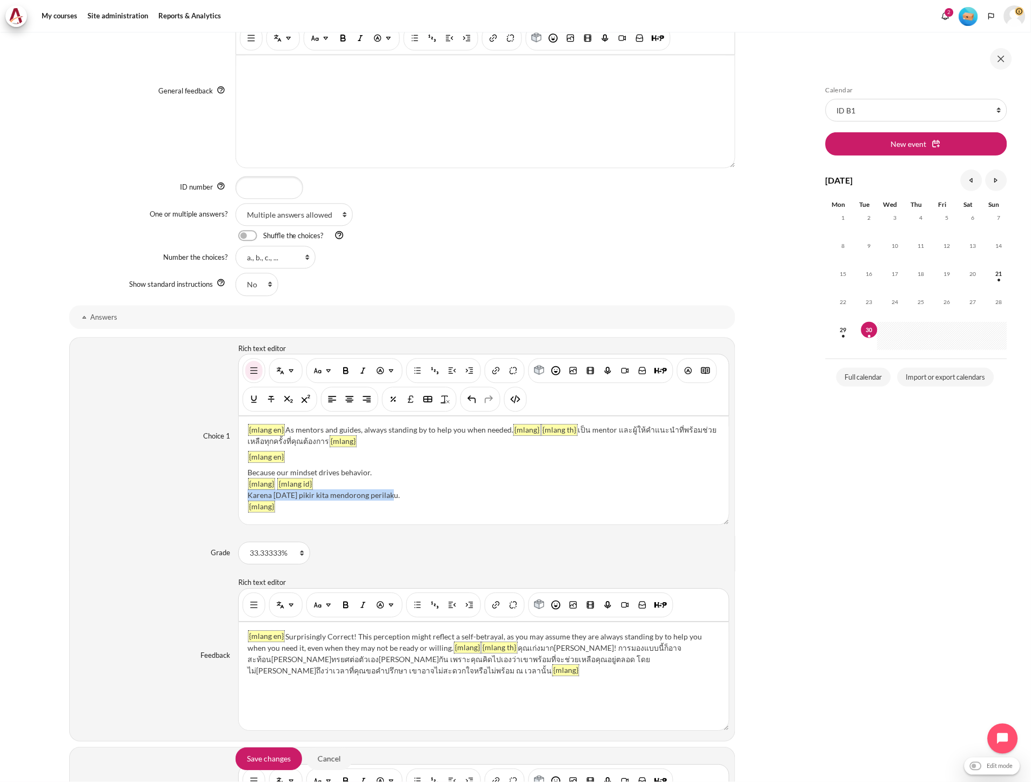
drag, startPoint x: 396, startPoint y: 496, endPoint x: 238, endPoint y: 497, distance: 157.8
click at [239, 497] on div "{mlang en} As mentors and guides, always standing by to help you when needed. {…" at bounding box center [484, 471] width 490 height 108
paste div "Content"
click at [365, 661] on span "{mlang th} คุณเก่งมากที่รู้ตัว! การมองแบบนี้ก็อาจสะท้อนถึงการทรยศต่อตัวเองได้เช…" at bounding box center [464, 660] width 434 height 32
drag, startPoint x: 384, startPoint y: 471, endPoint x: 245, endPoint y: 473, distance: 138.9
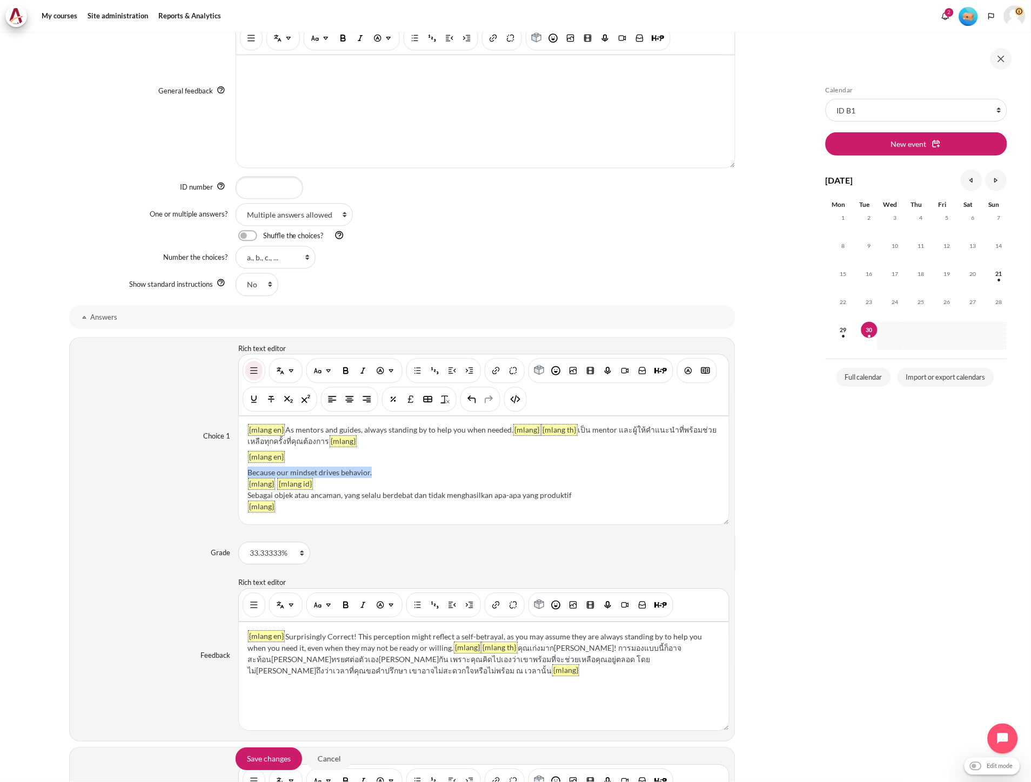
click at [245, 473] on div "{mlang en} As mentors and guides, always standing by to help you when needed. {…" at bounding box center [484, 471] width 490 height 108
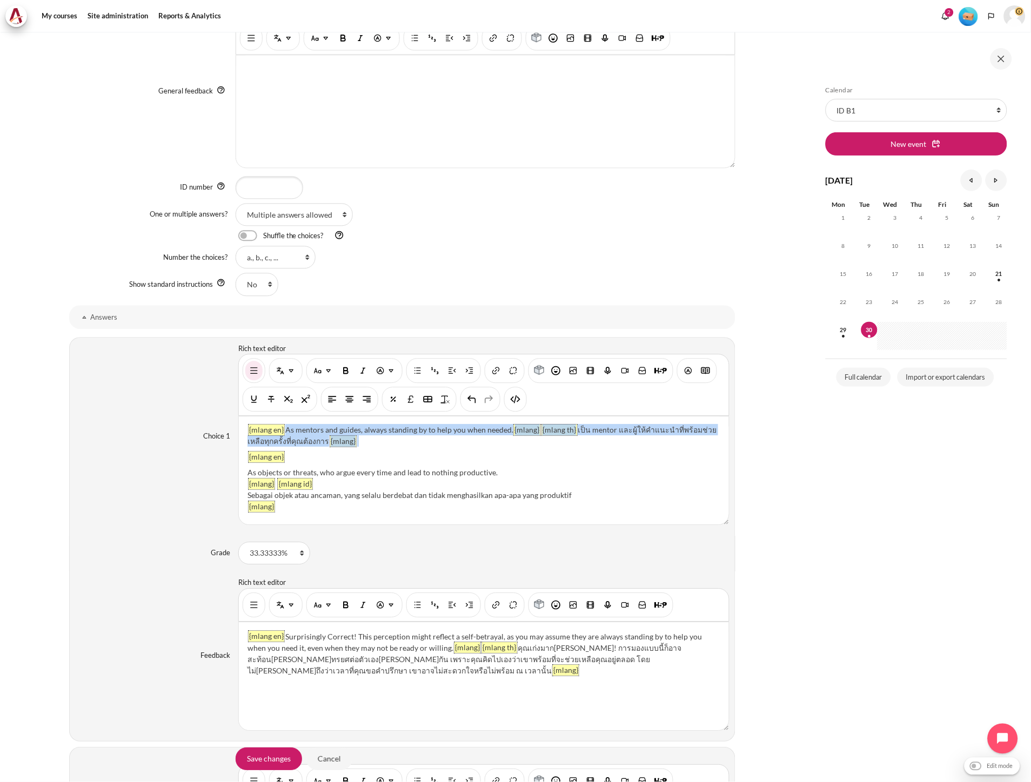
scroll to position [0, 0]
drag, startPoint x: 373, startPoint y: 441, endPoint x: 227, endPoint y: 423, distance: 147.6
click at [227, 424] on div "Choice 1 Rich text editor {mlang en} As mentors and guides, always standing by …" at bounding box center [402, 437] width 666 height 199
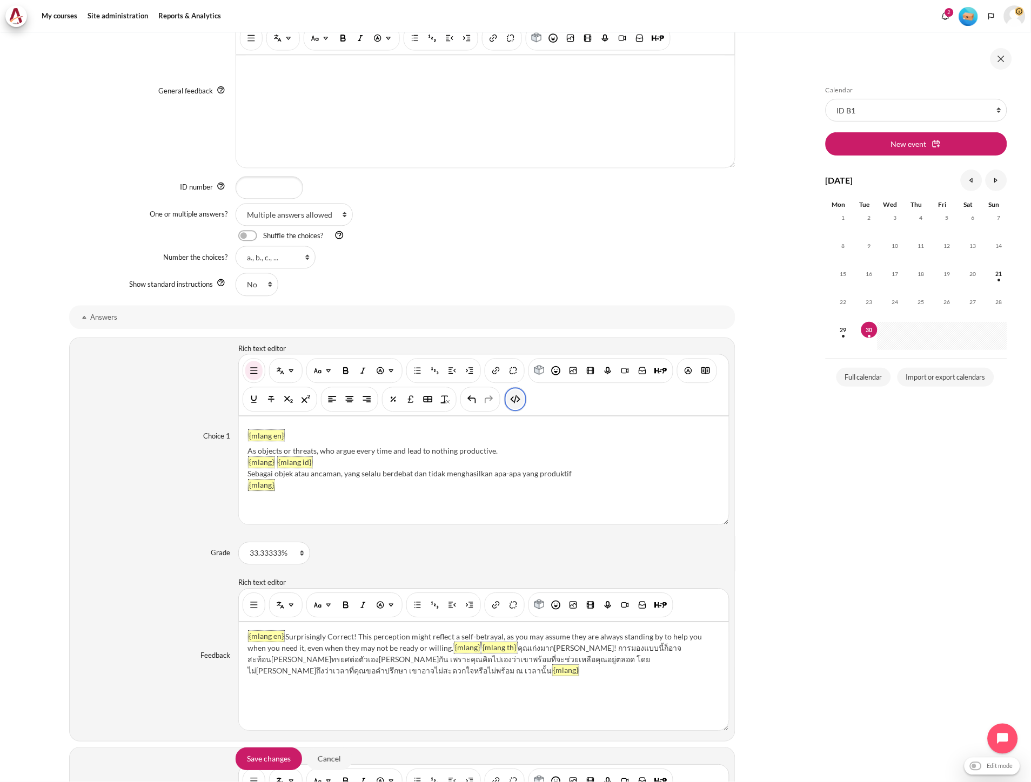
click at [514, 399] on img "HTML" at bounding box center [515, 399] width 11 height 11
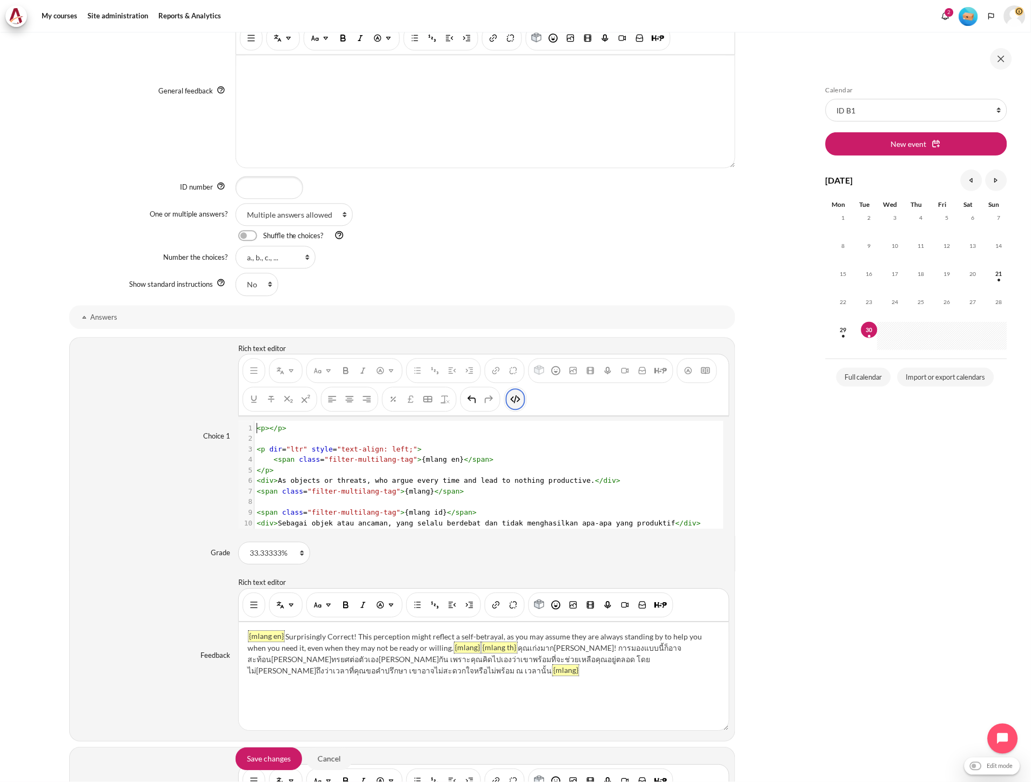
scroll to position [1, 0]
click at [514, 401] on img "HTML" at bounding box center [515, 399] width 11 height 11
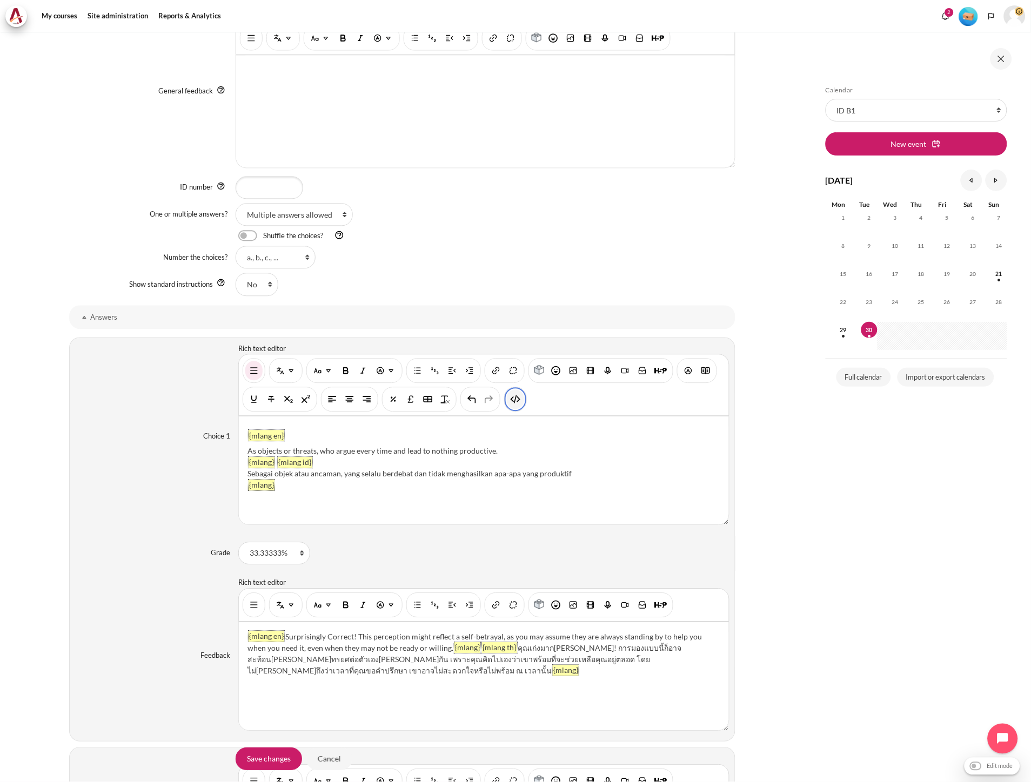
click at [514, 401] on img "HTML" at bounding box center [515, 399] width 11 height 11
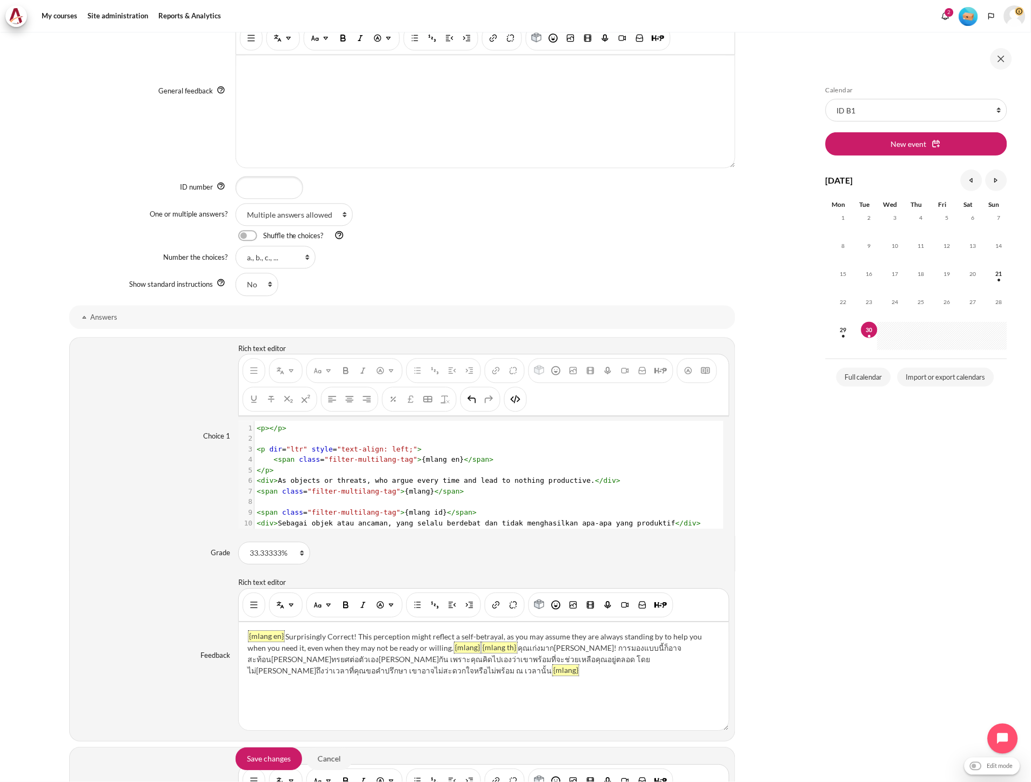
type textarea "<p></p>"
drag, startPoint x: 311, startPoint y: 428, endPoint x: 220, endPoint y: 428, distance: 91.3
click at [220, 428] on div "Choice 1 Rich text editor {mlang en} As objects or threats, who argue every tim…" at bounding box center [402, 437] width 666 height 199
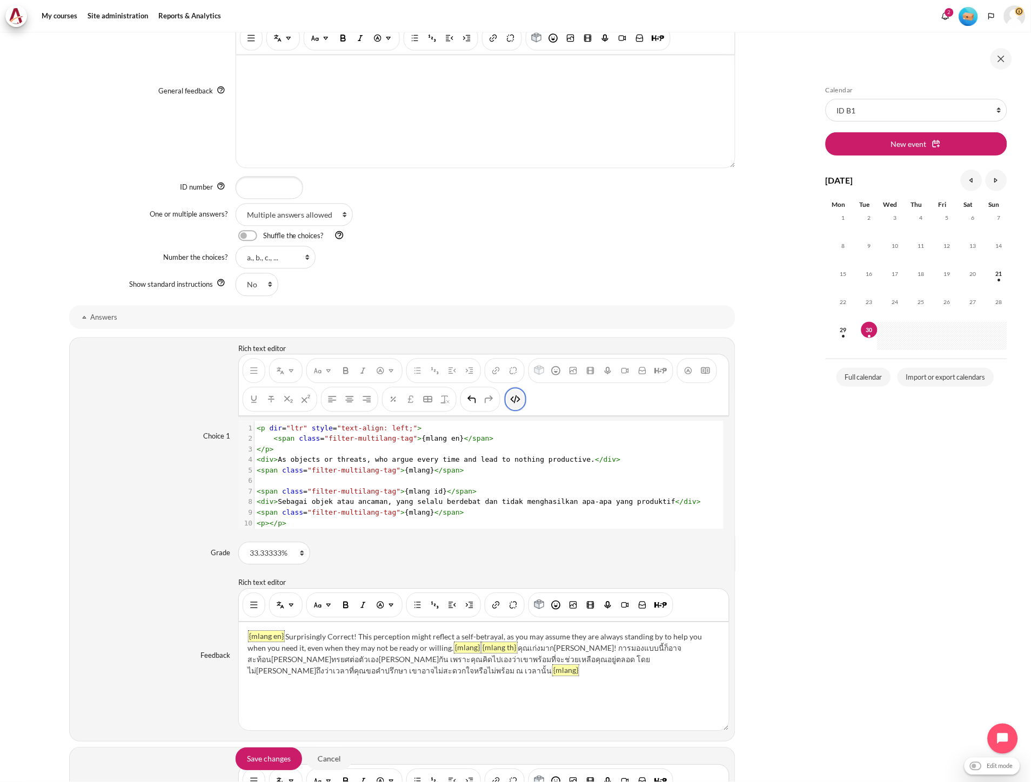
click at [516, 401] on img "HTML" at bounding box center [515, 399] width 11 height 11
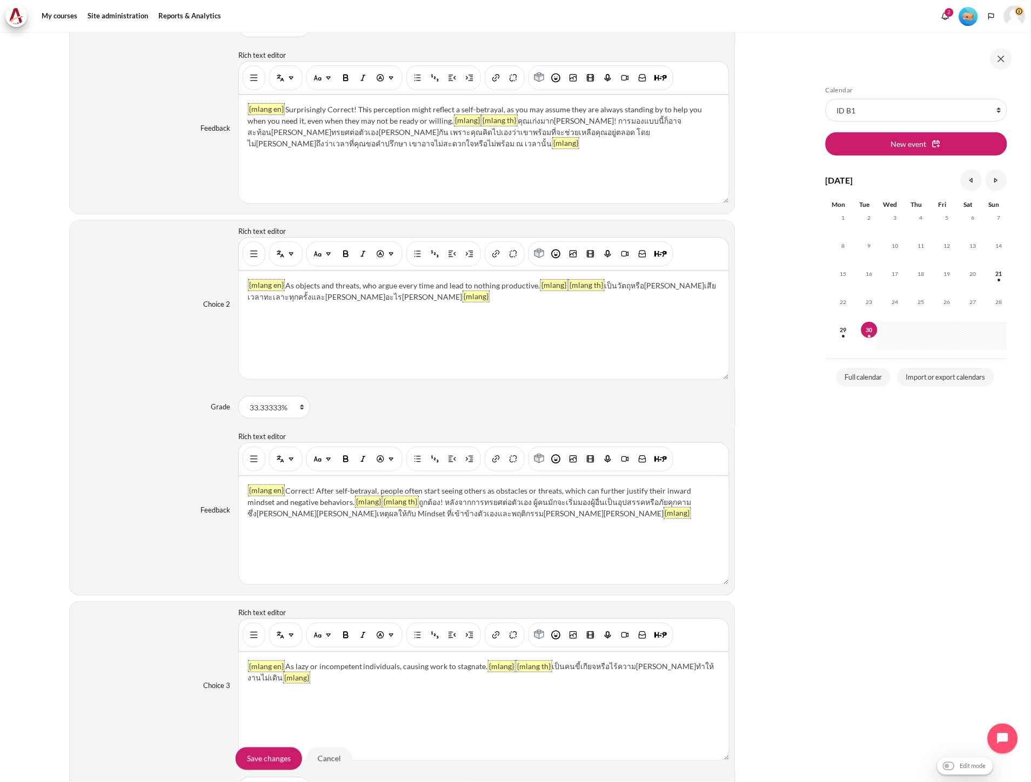
scroll to position [1081, 0]
